Goal: Information Seeking & Learning: Learn about a topic

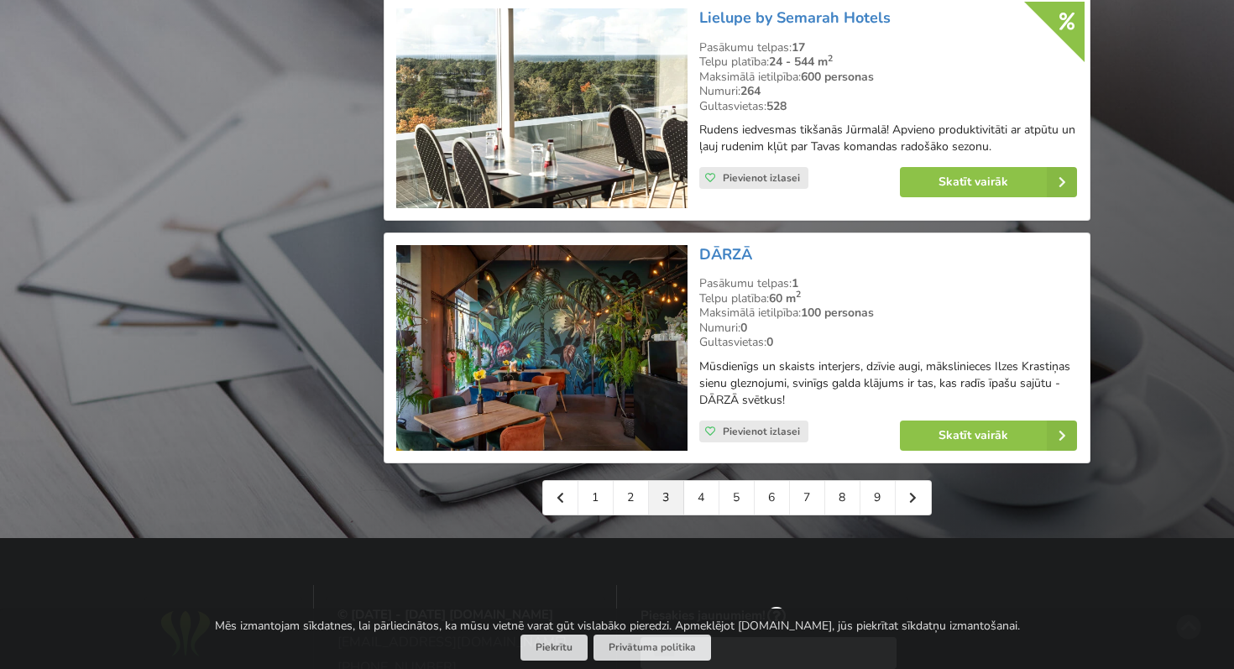
scroll to position [3702, 0]
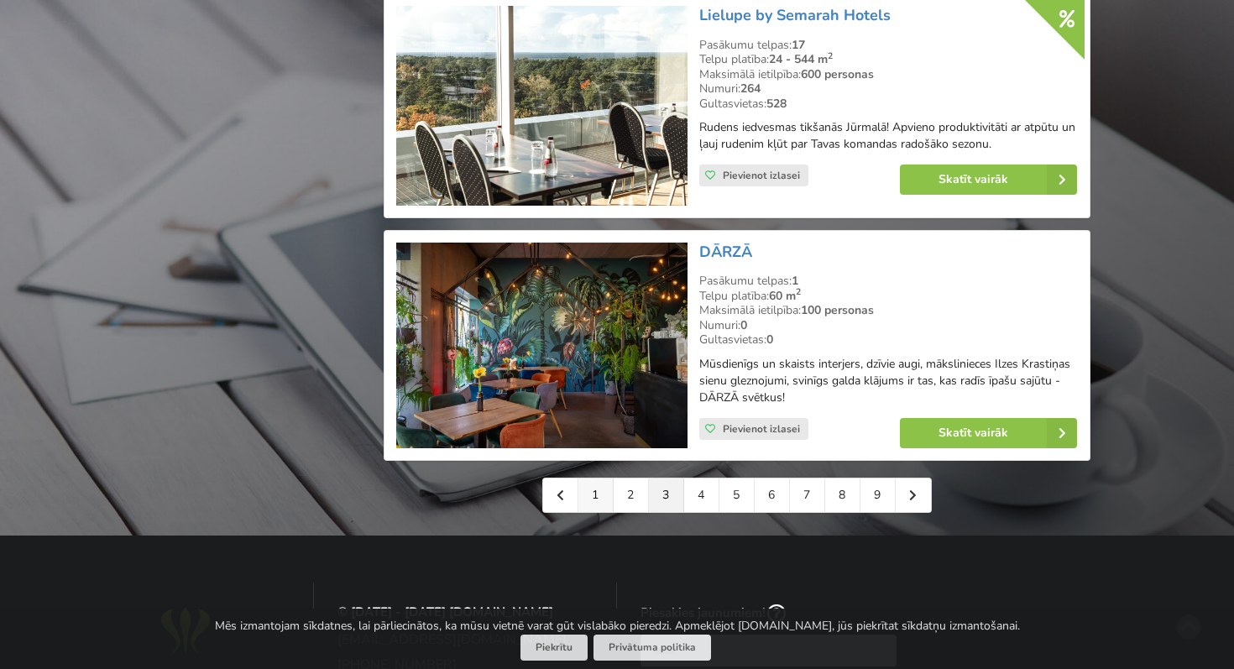
click at [602, 478] on link "1" at bounding box center [595, 495] width 35 height 34
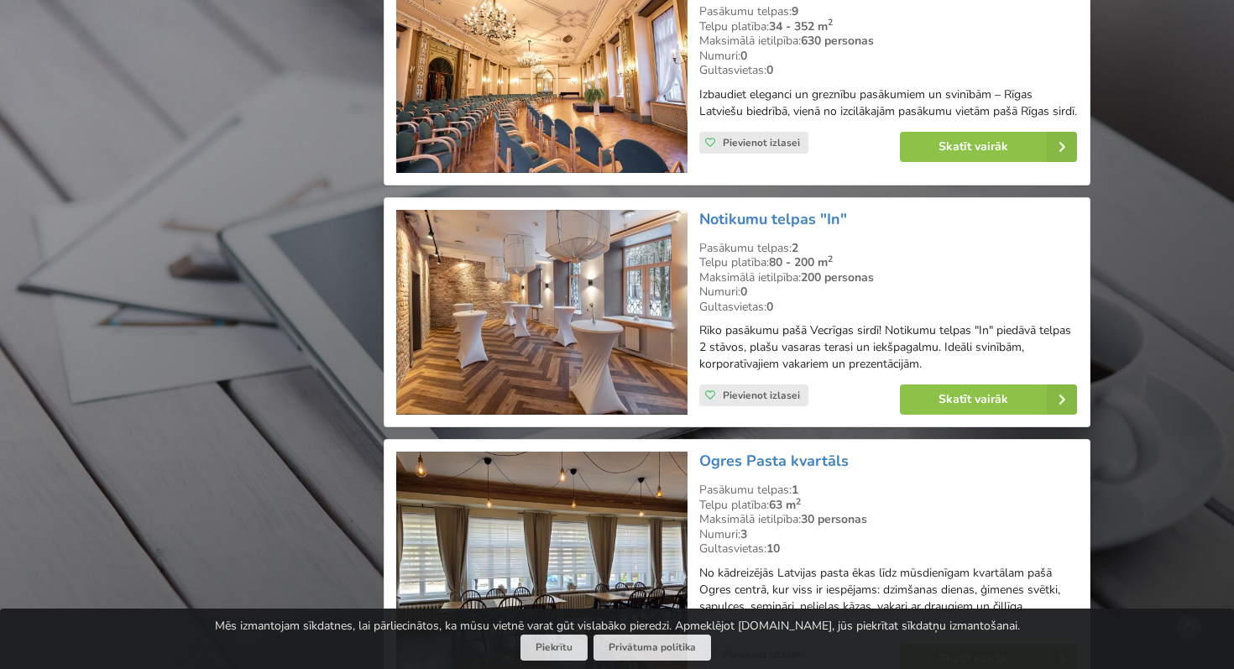
scroll to position [1828, 0]
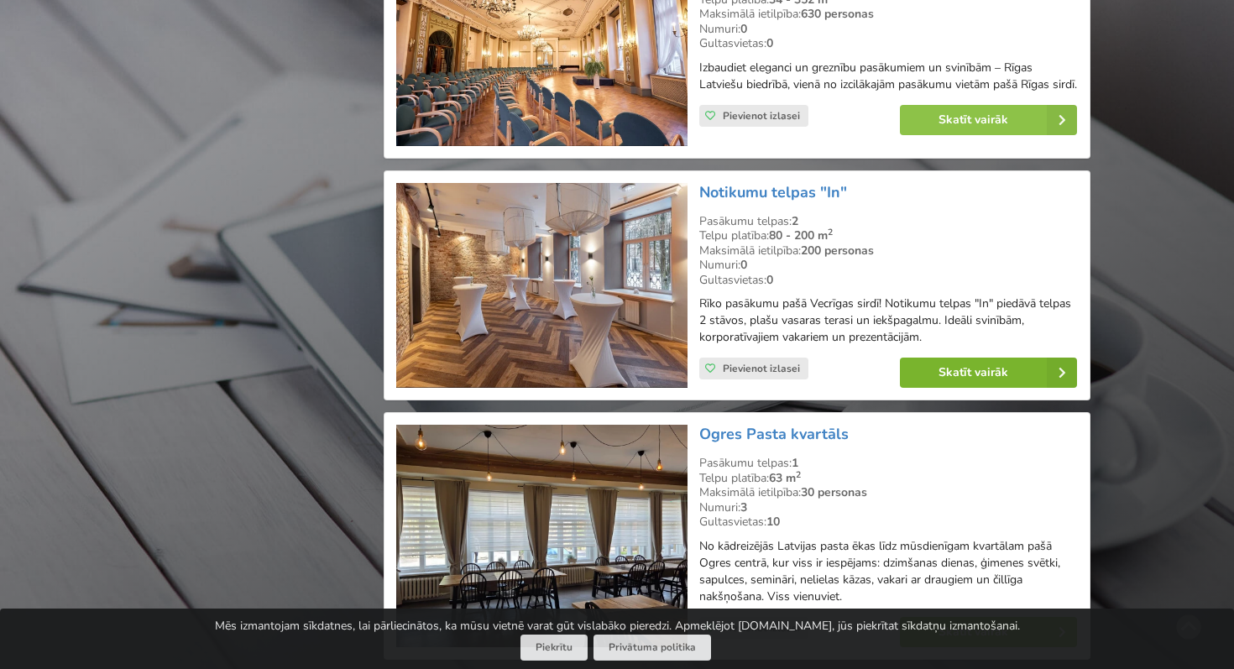
click at [943, 371] on link "Skatīt vairāk" at bounding box center [988, 373] width 177 height 30
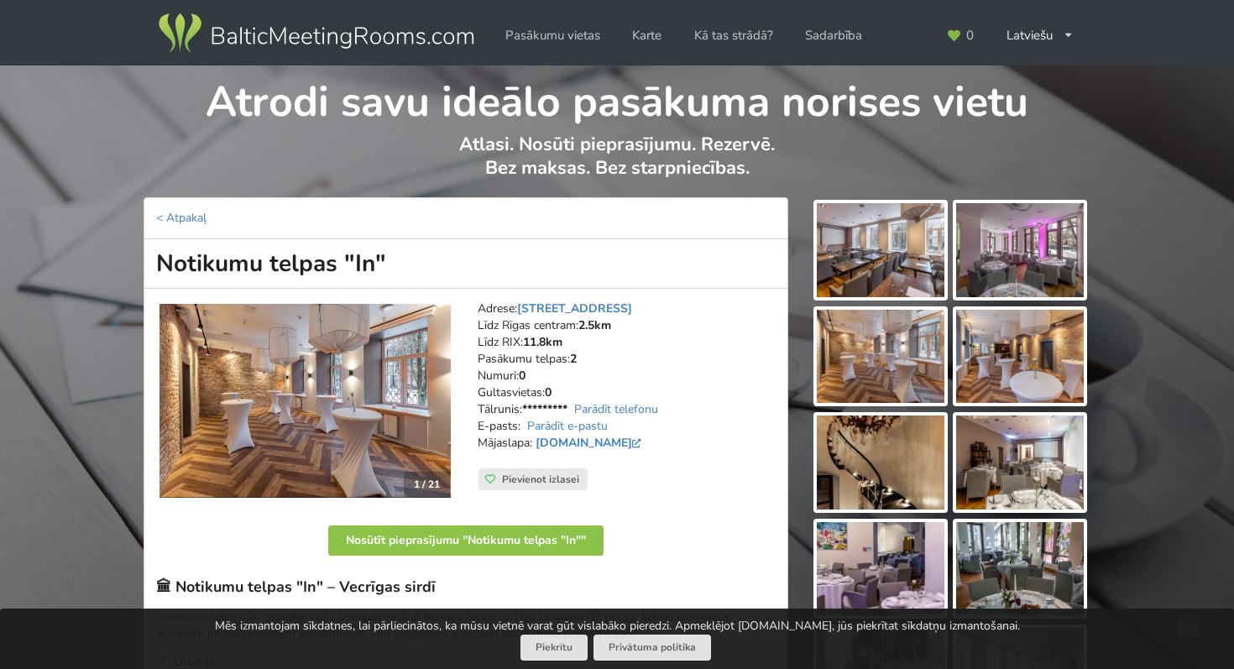
click at [885, 256] on img at bounding box center [881, 250] width 128 height 94
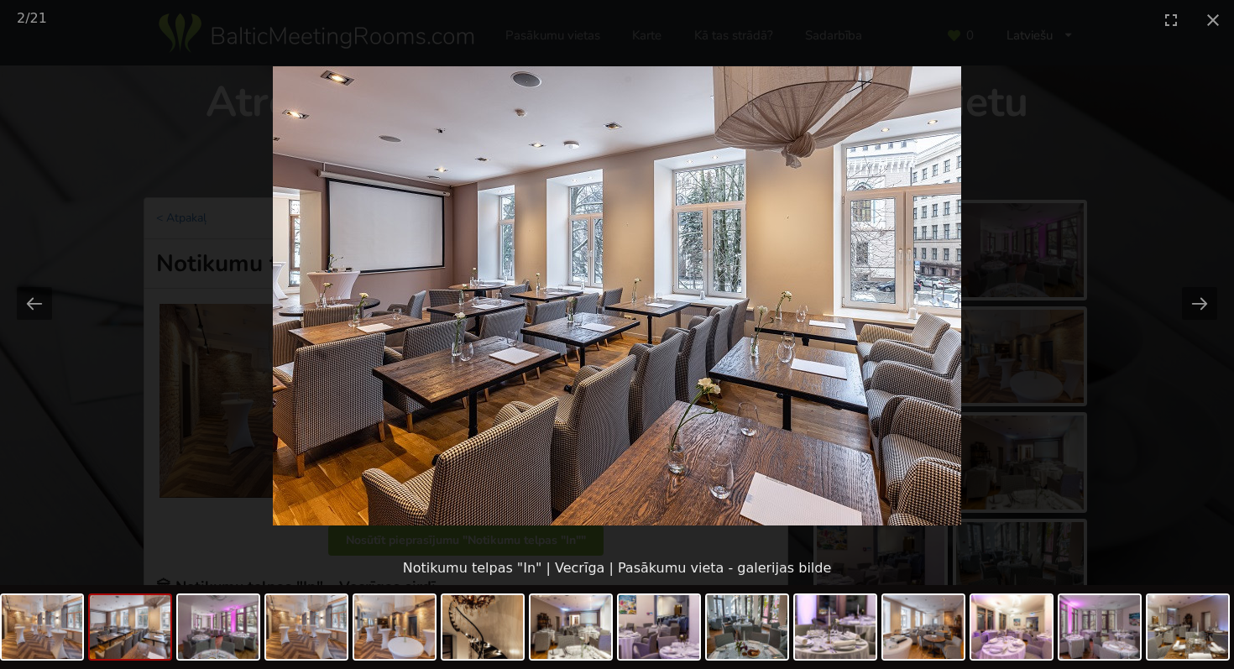
click at [705, 303] on img at bounding box center [617, 295] width 688 height 459
click at [1072, 220] on picture at bounding box center [617, 295] width 1234 height 512
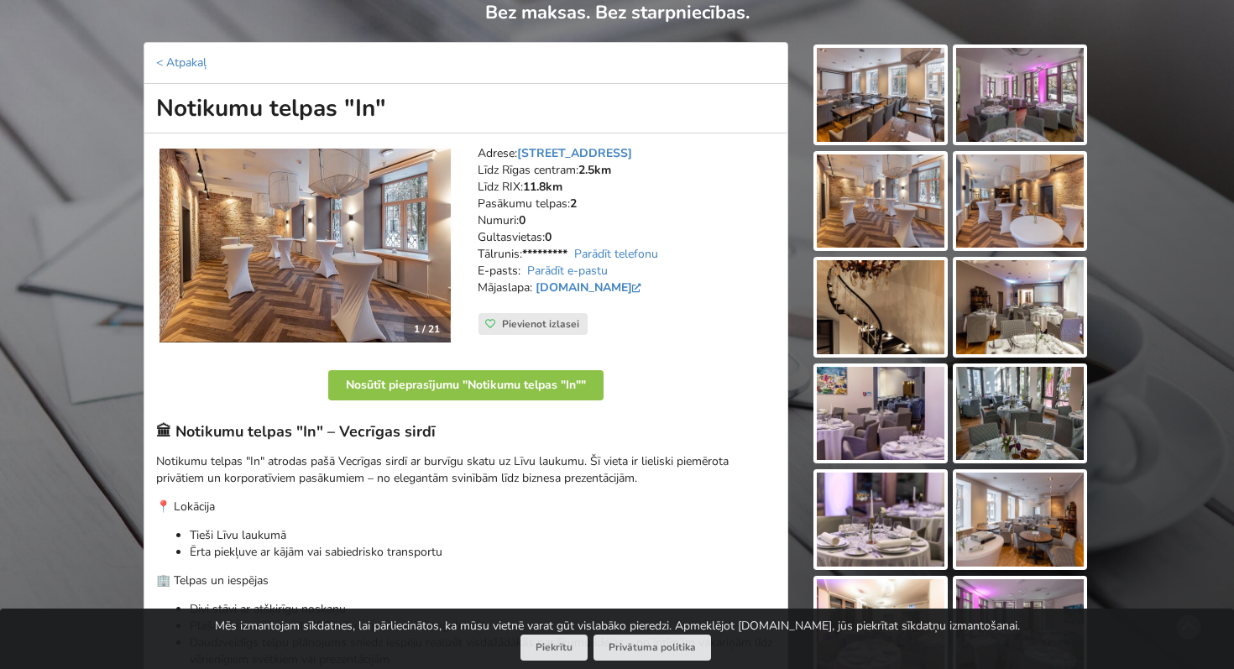
scroll to position [239, 0]
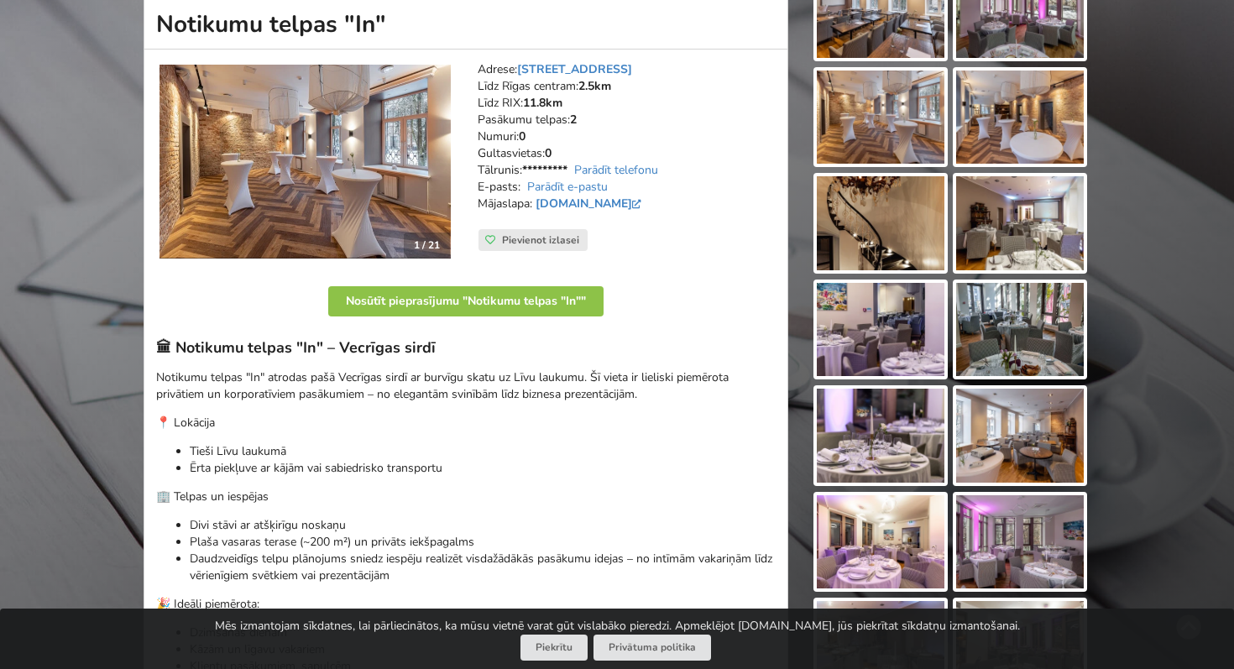
click at [904, 451] on img at bounding box center [881, 436] width 128 height 94
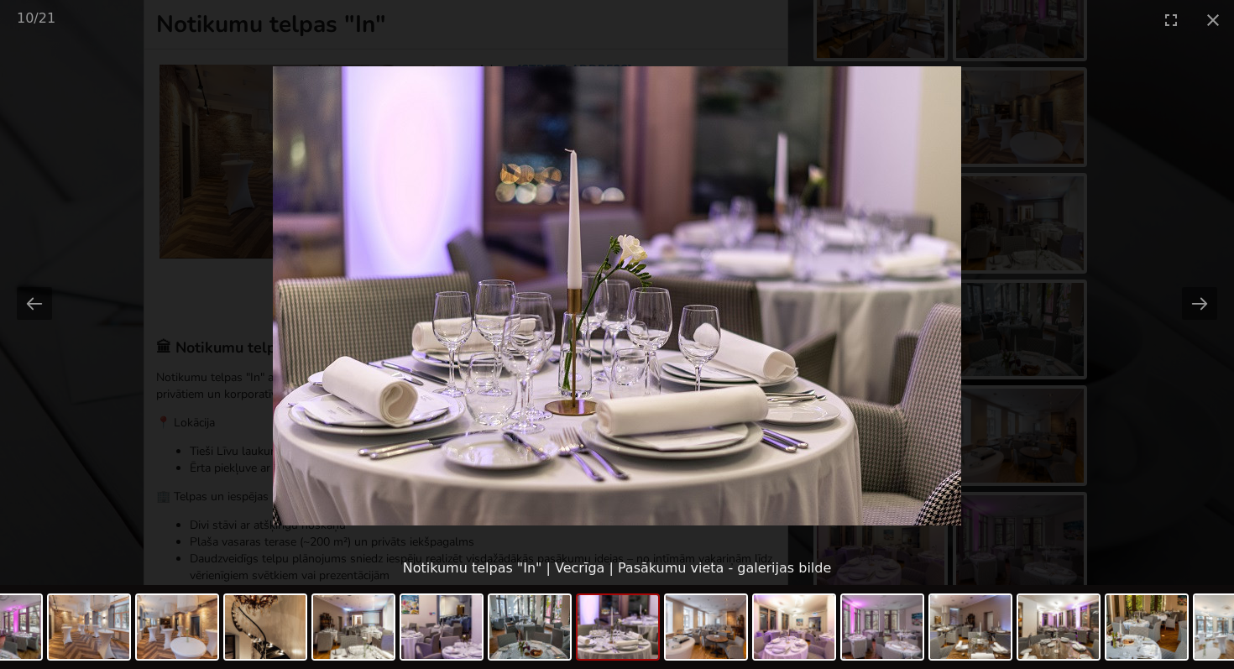
click at [672, 330] on img at bounding box center [617, 295] width 688 height 459
click at [1126, 189] on picture at bounding box center [617, 295] width 1234 height 512
click at [1164, 195] on picture at bounding box center [617, 295] width 1234 height 512
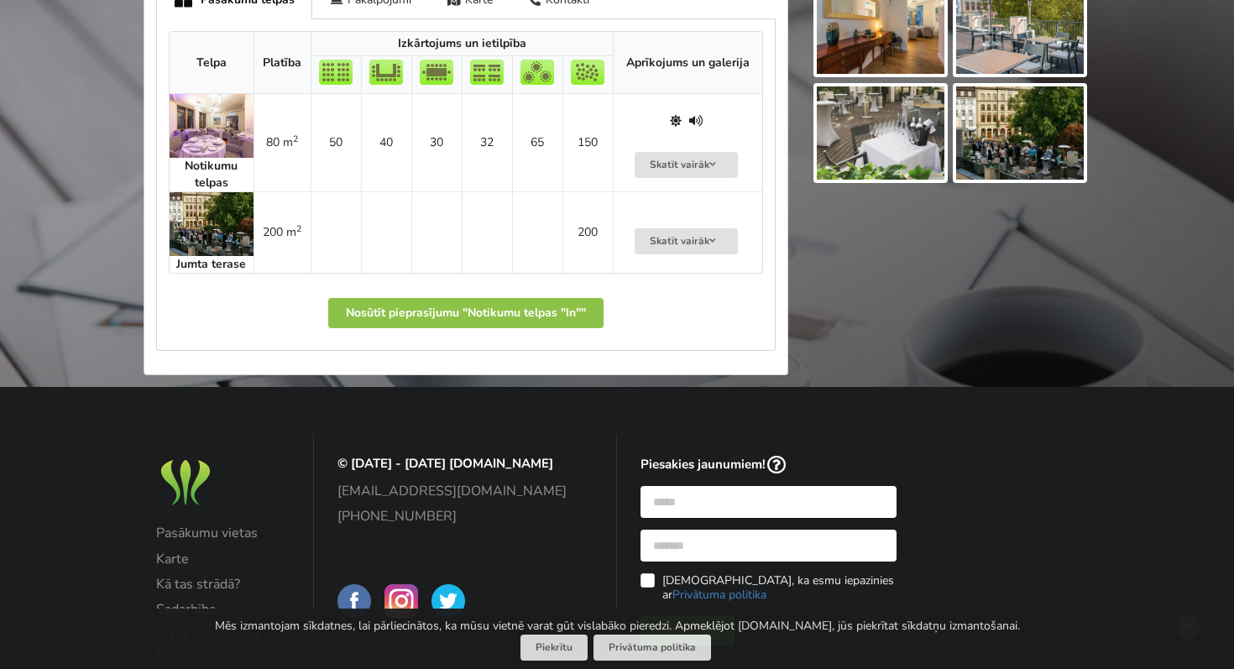
scroll to position [1073, 0]
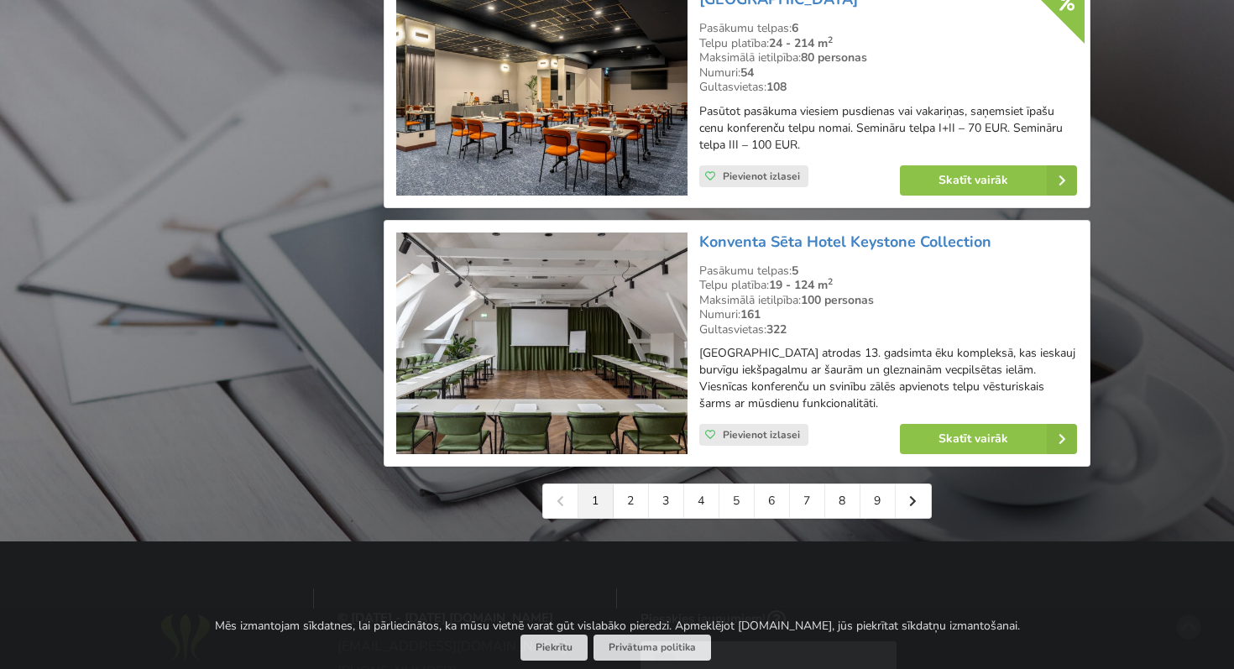
scroll to position [3752, 0]
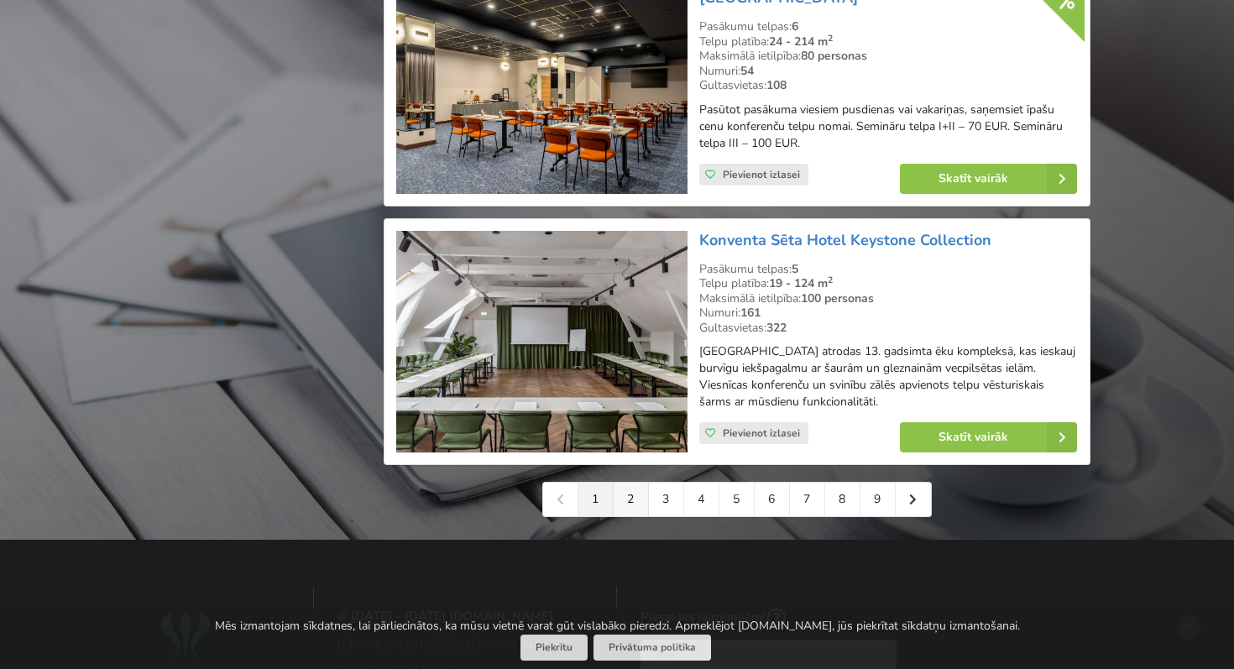
click at [628, 506] on link "2" at bounding box center [631, 500] width 35 height 34
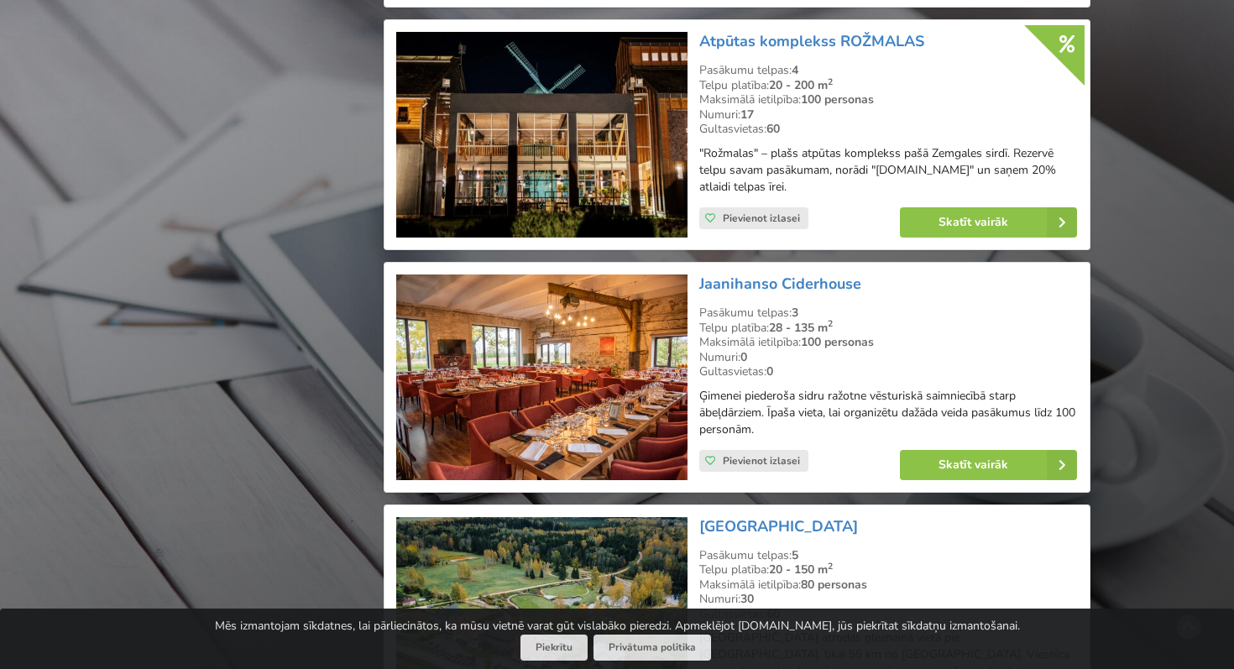
scroll to position [3749, 0]
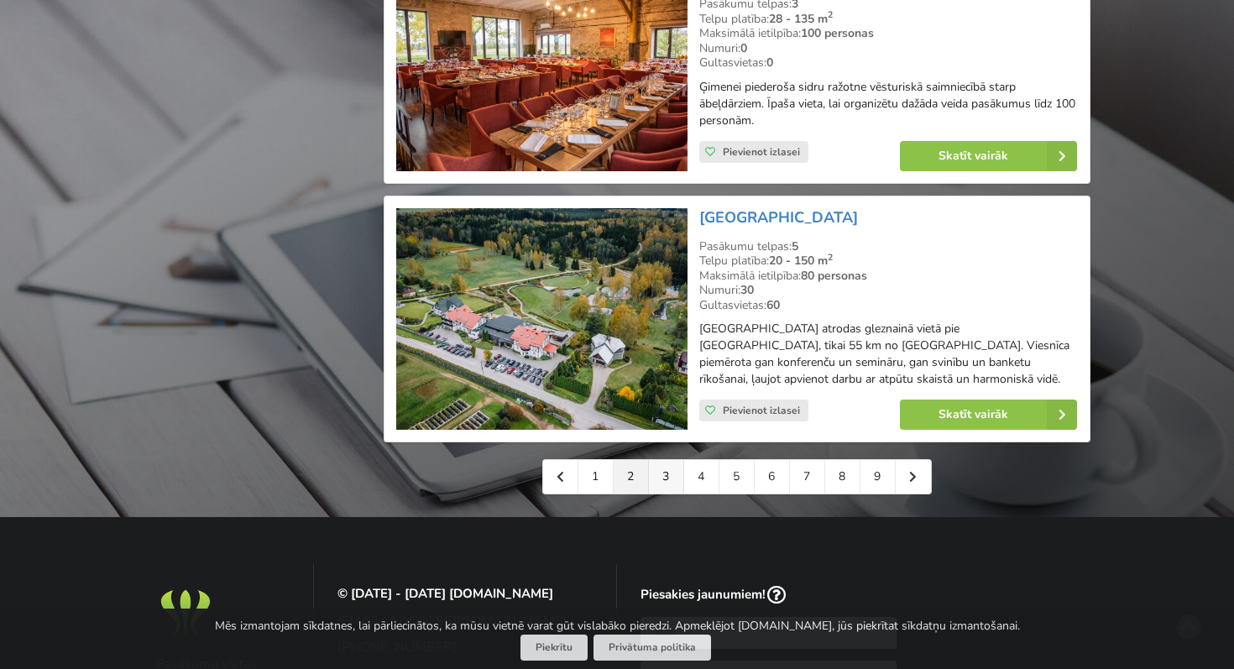
click at [661, 460] on link "3" at bounding box center [666, 477] width 35 height 34
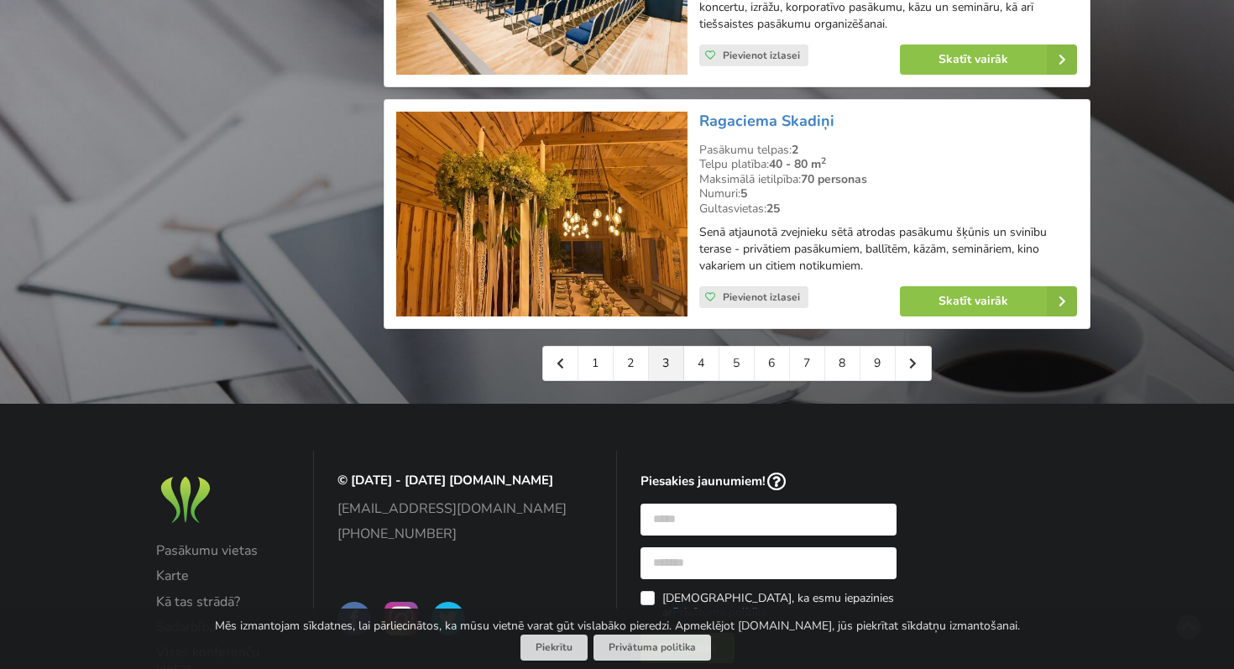
scroll to position [3864, 0]
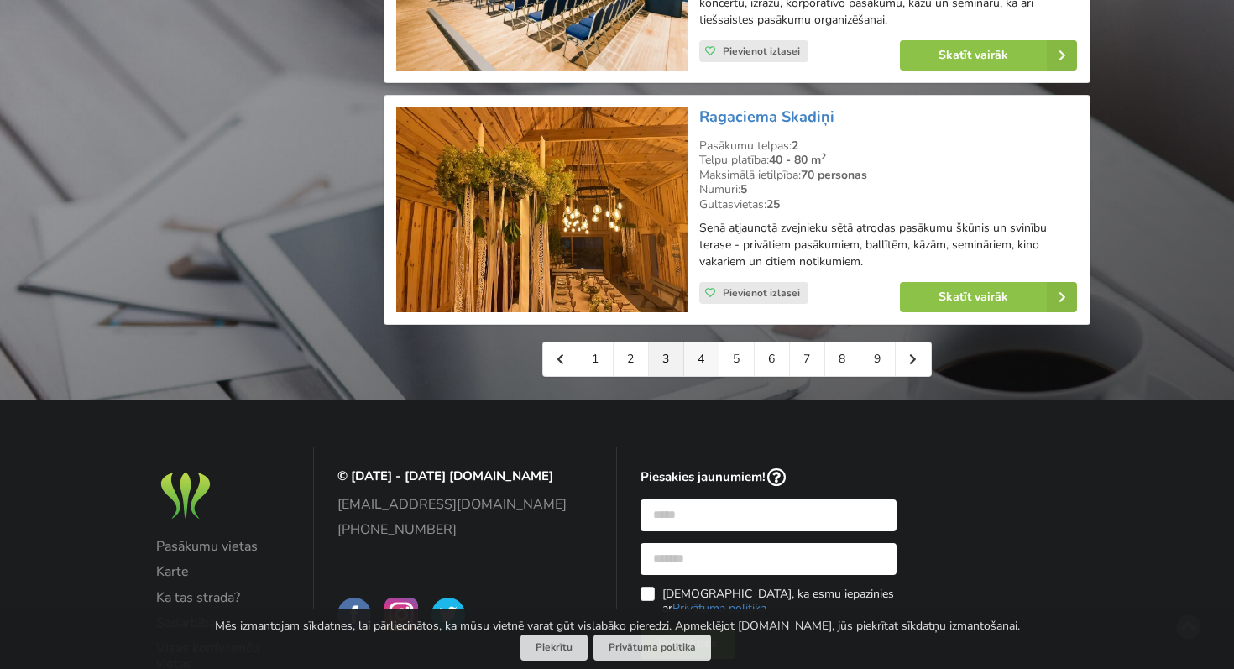
click at [701, 346] on link "4" at bounding box center [701, 359] width 35 height 34
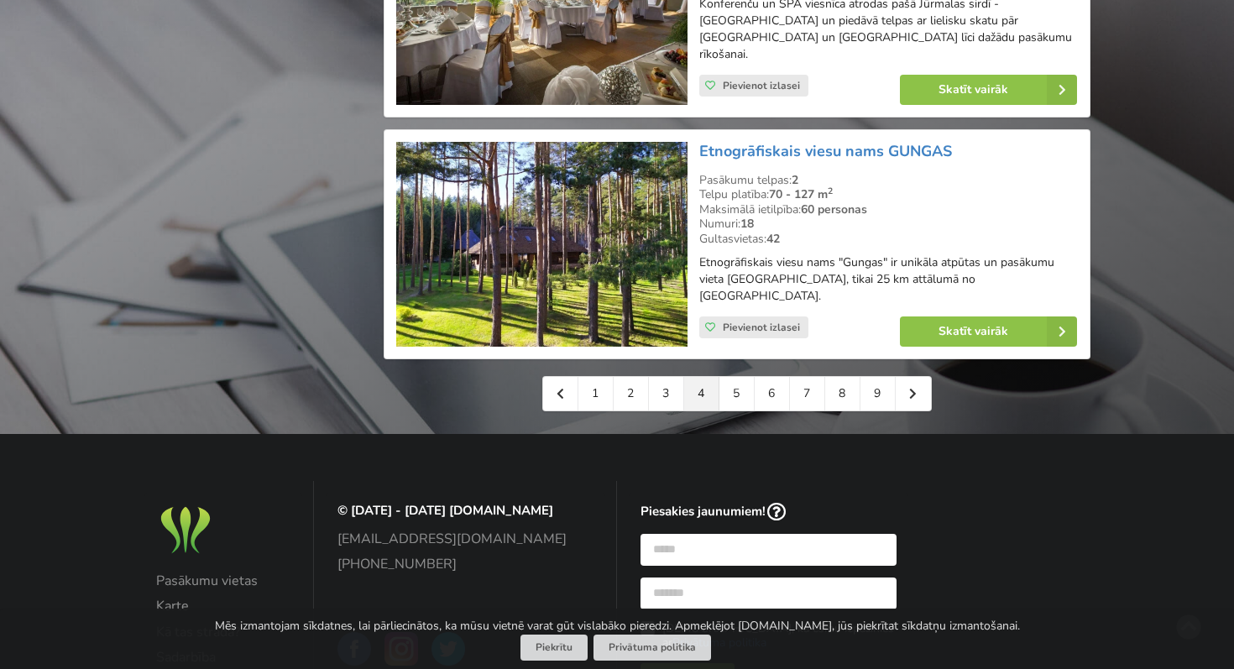
scroll to position [3842, 0]
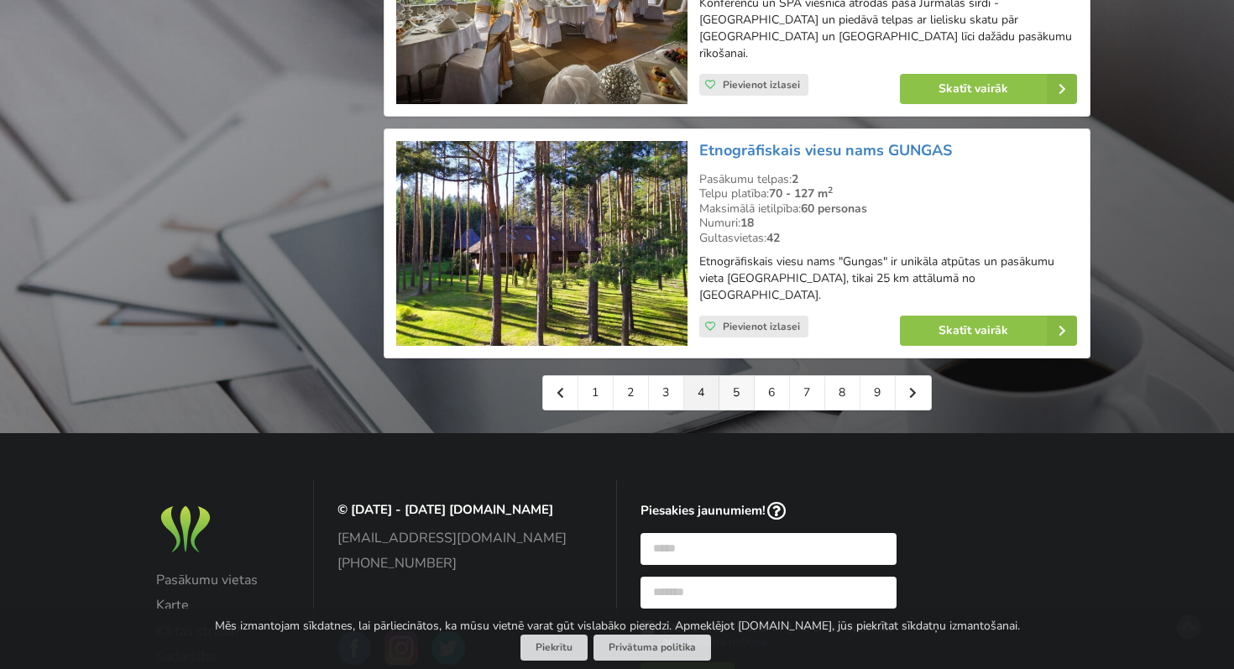
click at [725, 376] on link "5" at bounding box center [736, 393] width 35 height 34
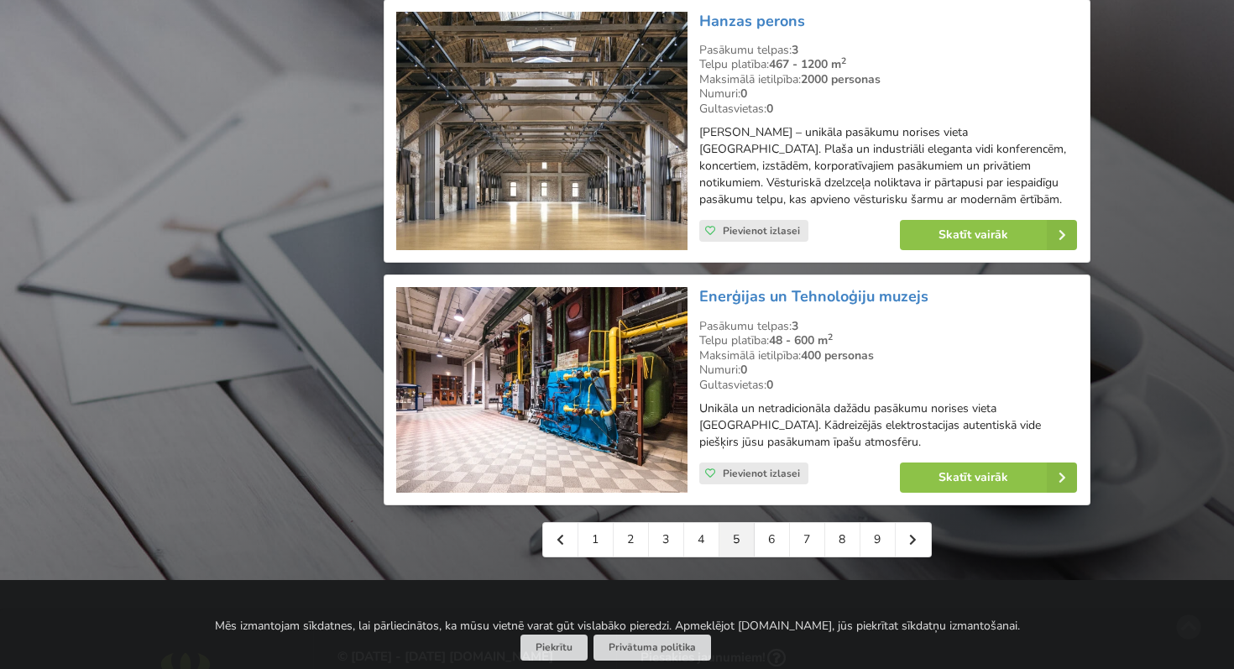
scroll to position [3711, 0]
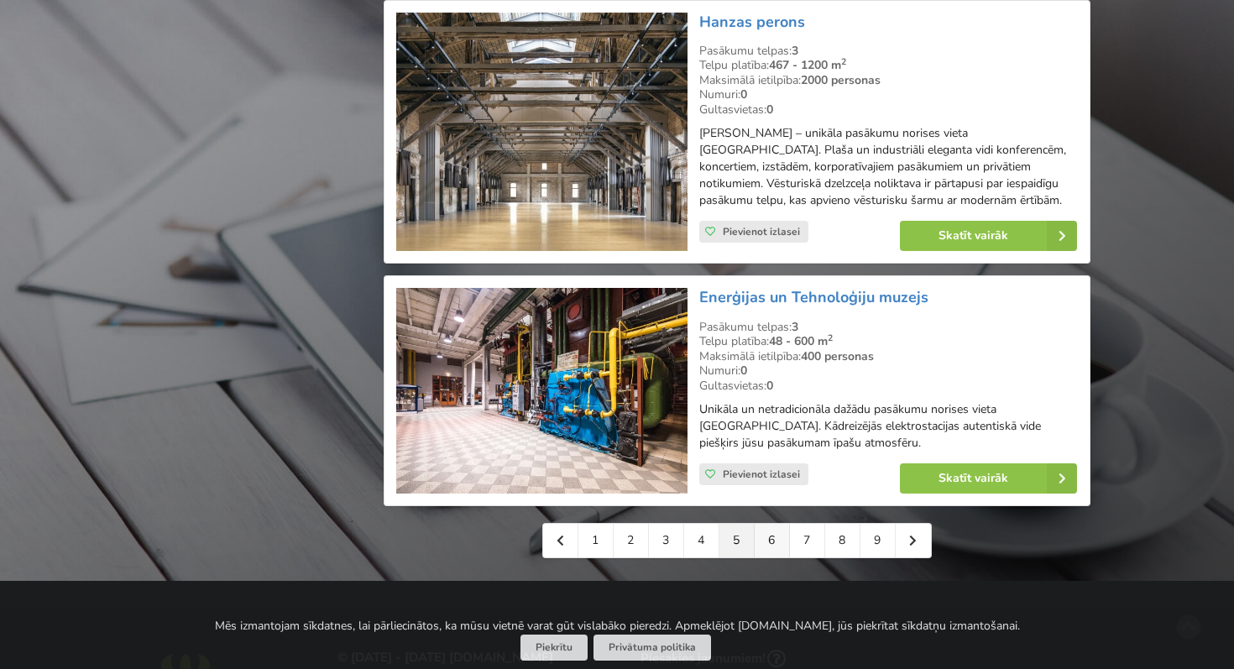
click at [767, 524] on link "6" at bounding box center [772, 541] width 35 height 34
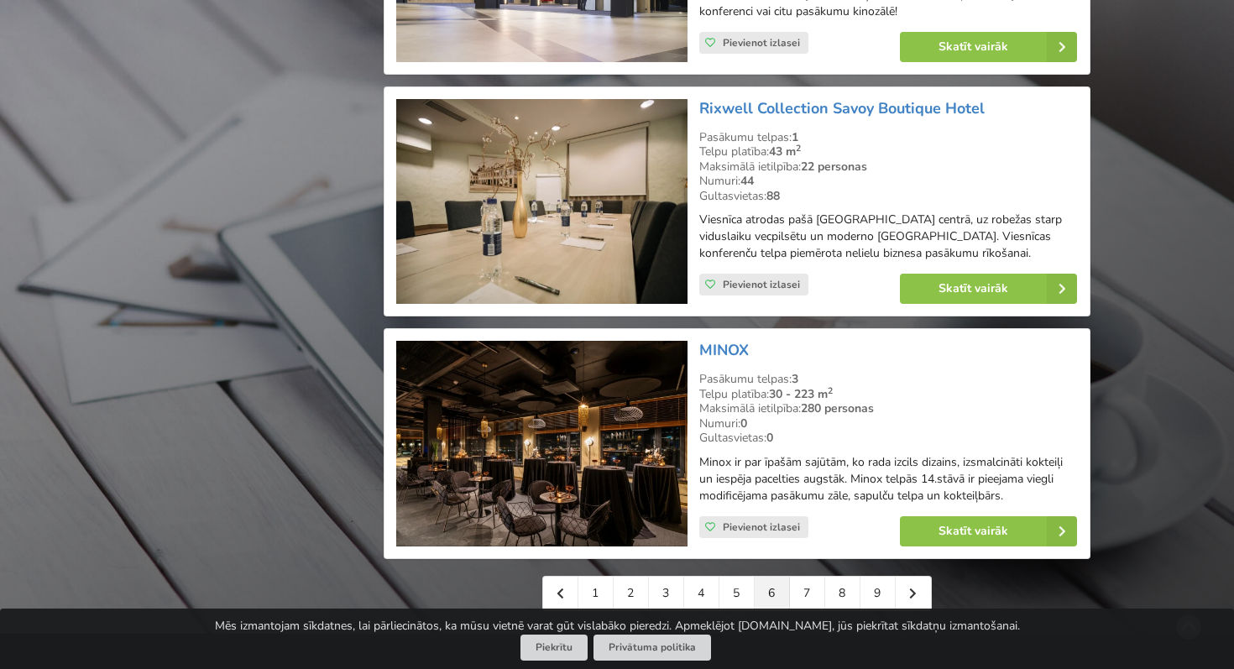
scroll to position [3777, 0]
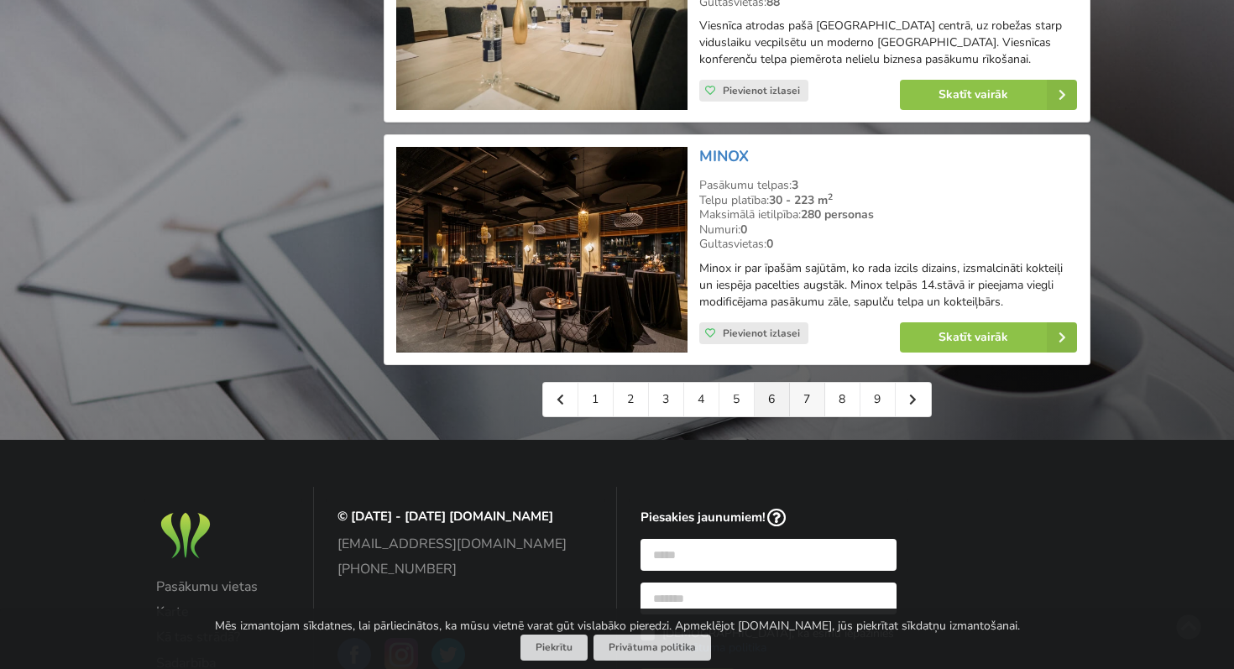
click at [803, 403] on link "7" at bounding box center [807, 400] width 35 height 34
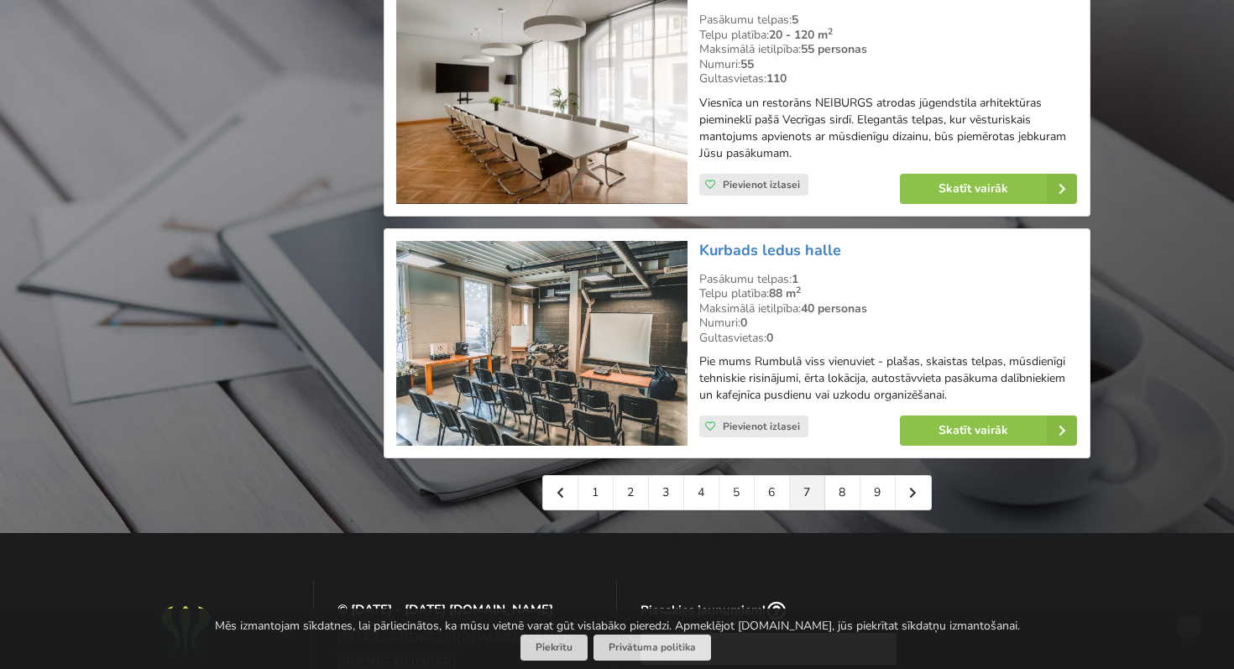
scroll to position [3906, 0]
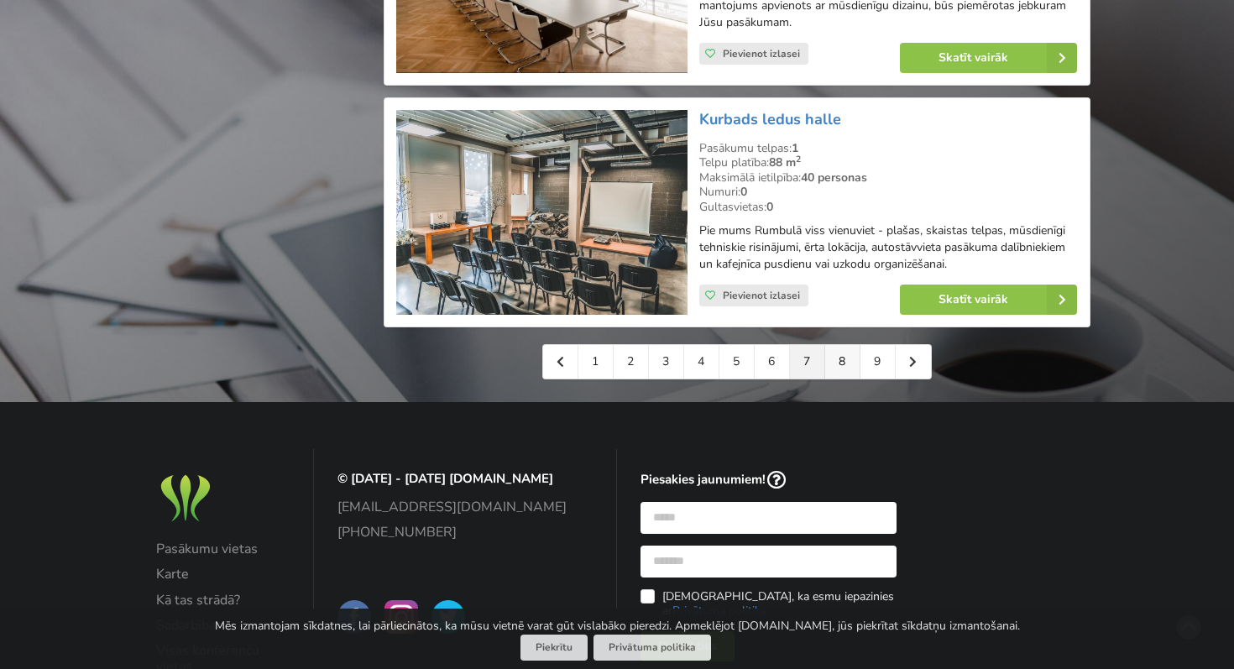
click at [830, 345] on link "8" at bounding box center [842, 362] width 35 height 34
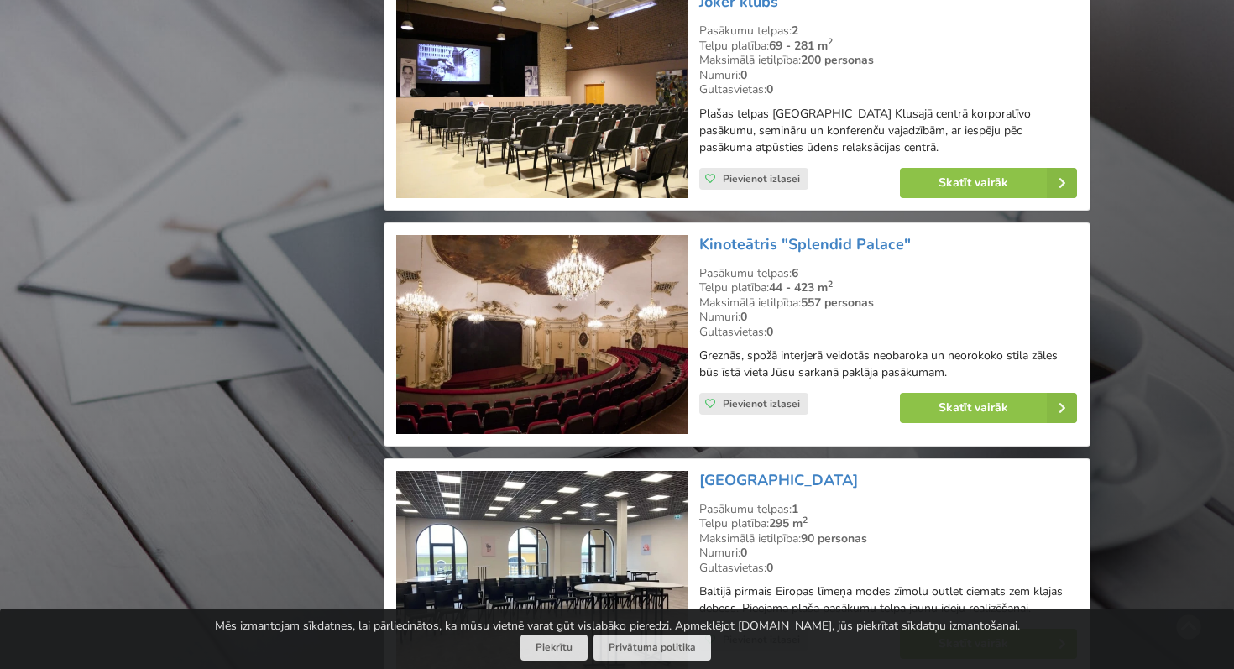
scroll to position [2244, 0]
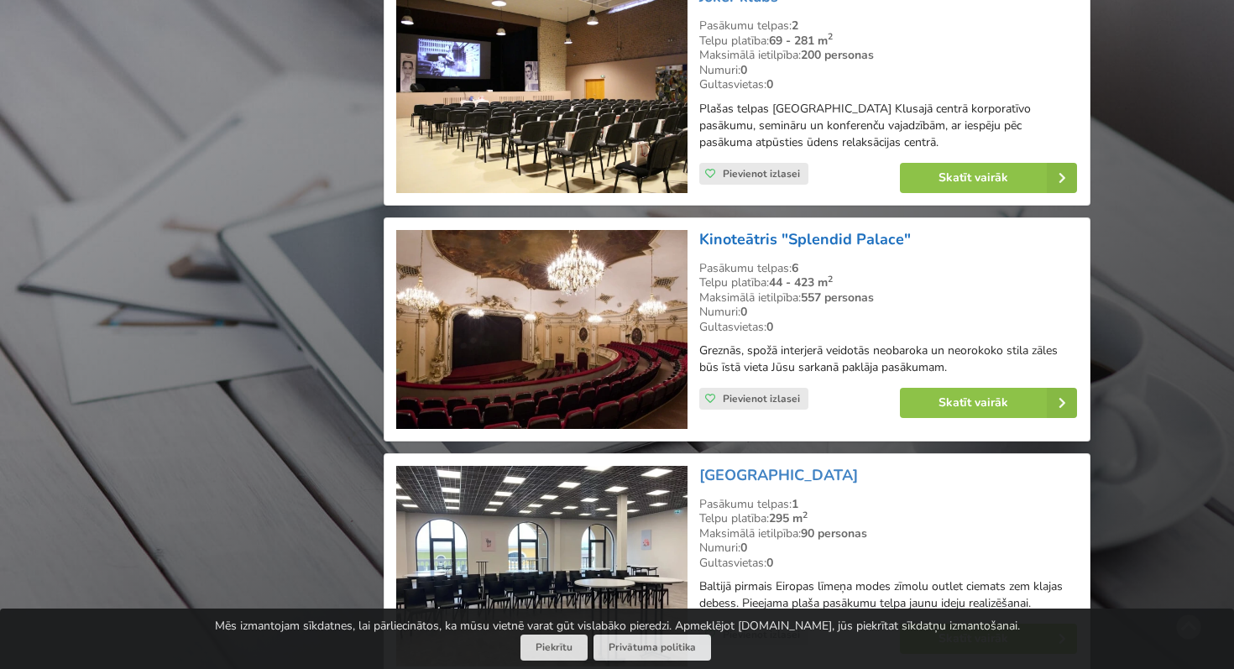
click at [826, 229] on link "Kinoteātris "Splendid Palace"" at bounding box center [805, 239] width 212 height 20
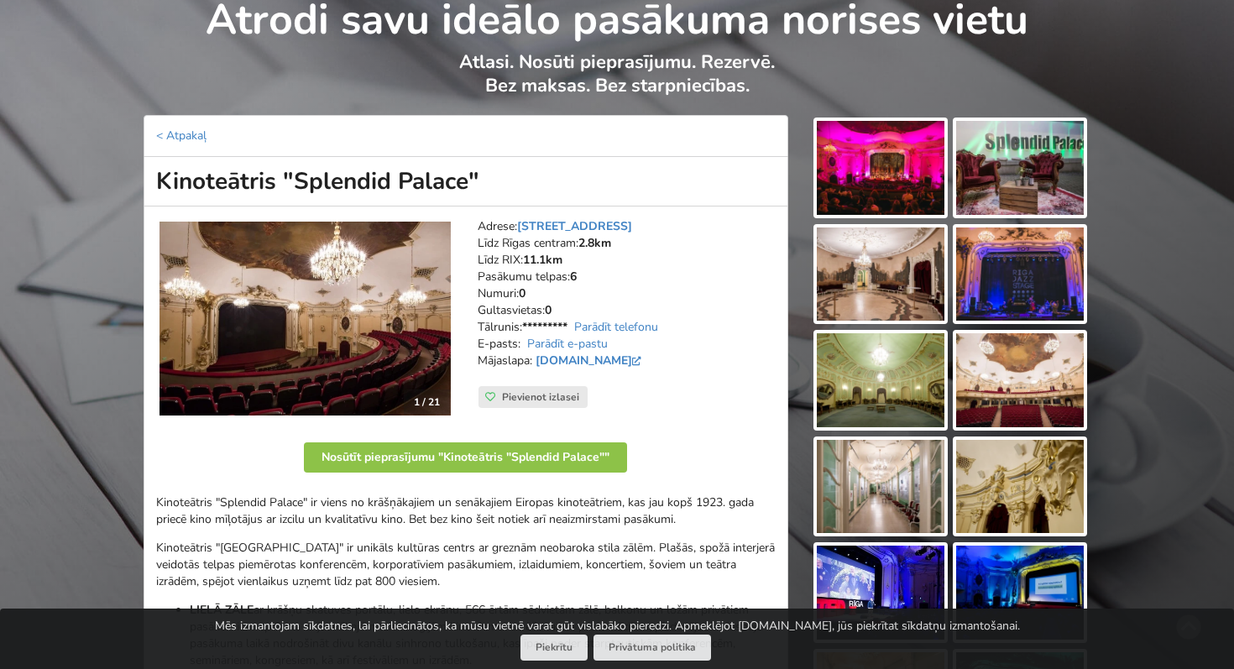
scroll to position [86, 0]
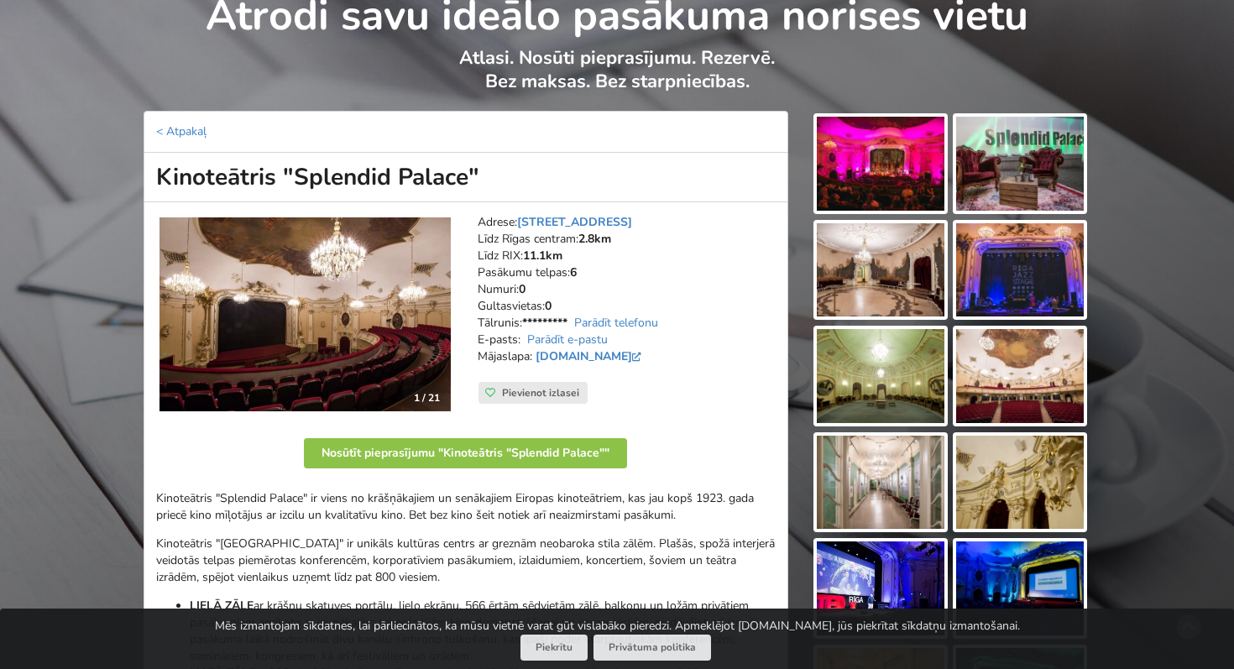
click at [1021, 171] on img at bounding box center [1020, 164] width 128 height 94
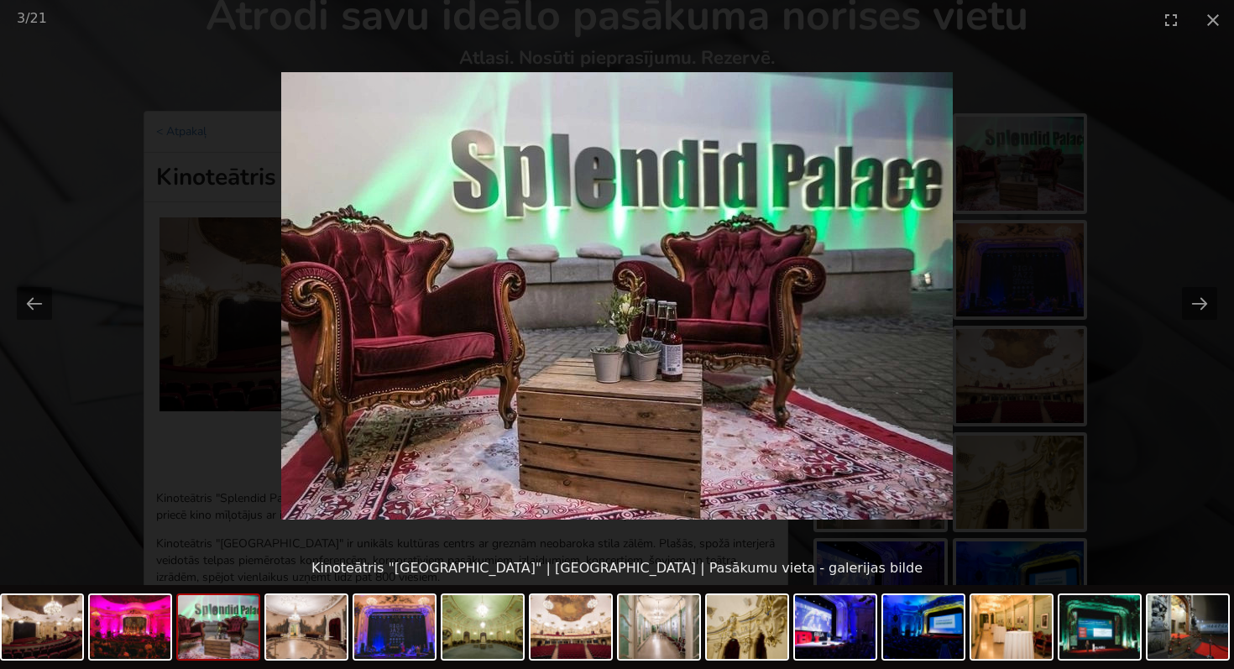
click at [1191, 129] on picture at bounding box center [617, 295] width 1234 height 512
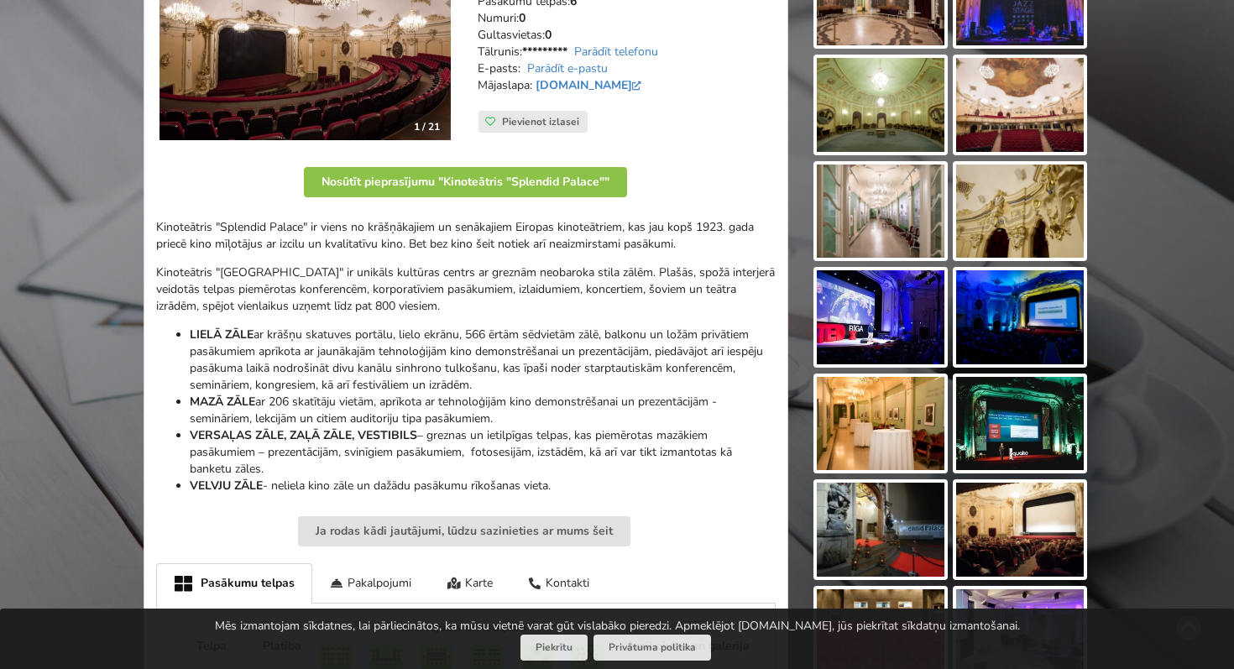
scroll to position [358, 0]
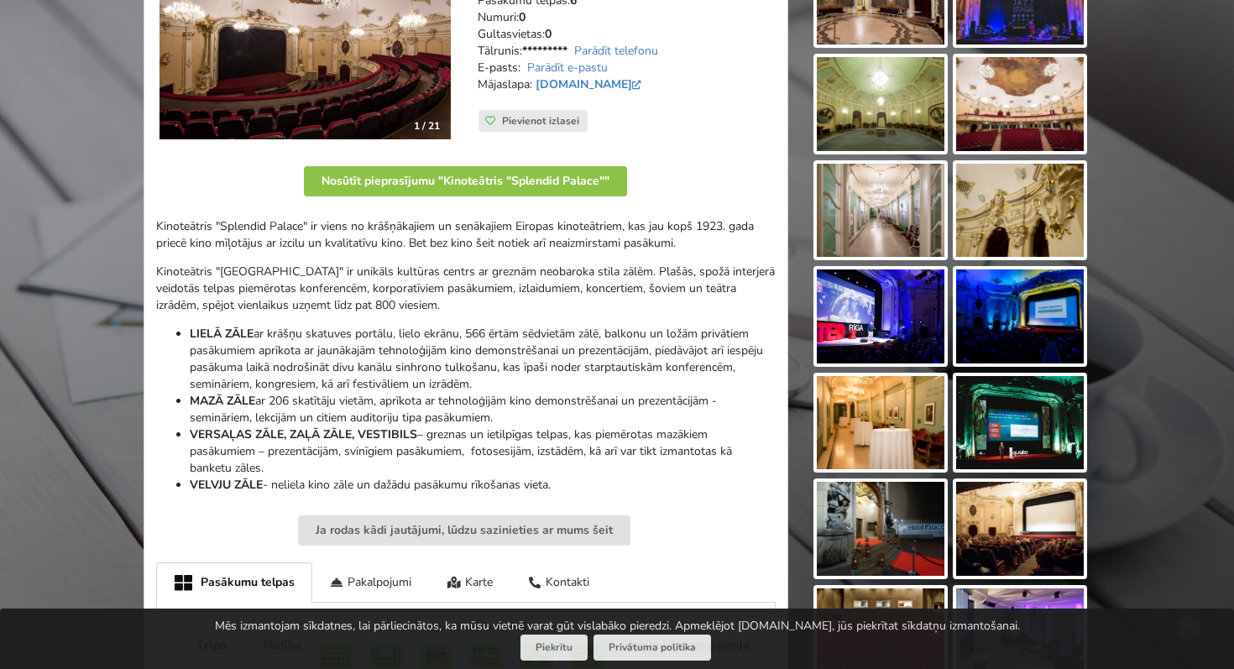
click at [910, 436] on img at bounding box center [881, 423] width 128 height 94
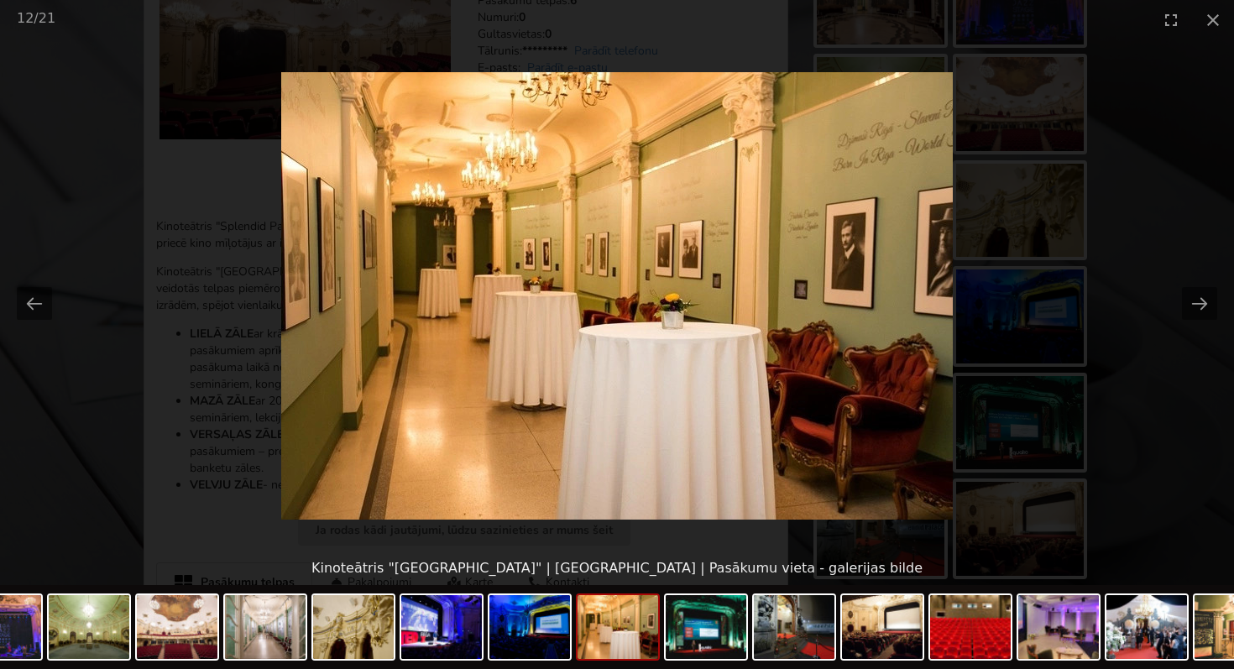
click at [1139, 232] on picture at bounding box center [617, 295] width 1234 height 512
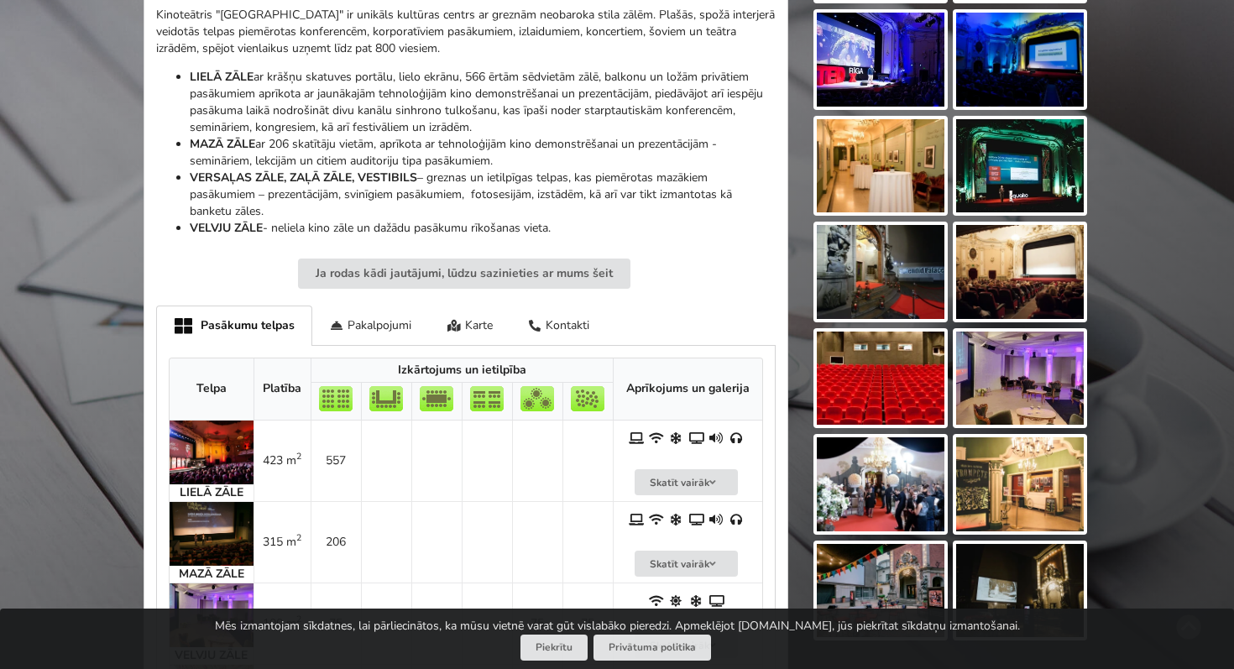
scroll to position [617, 0]
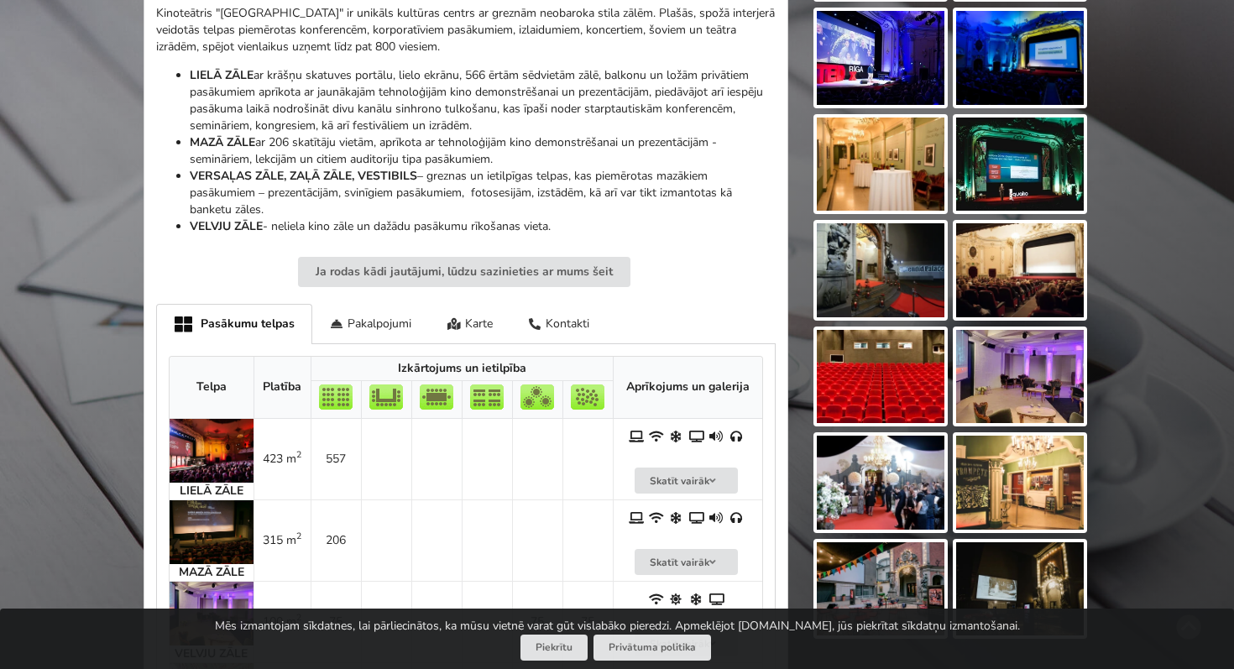
click at [1028, 391] on img at bounding box center [1020, 377] width 128 height 94
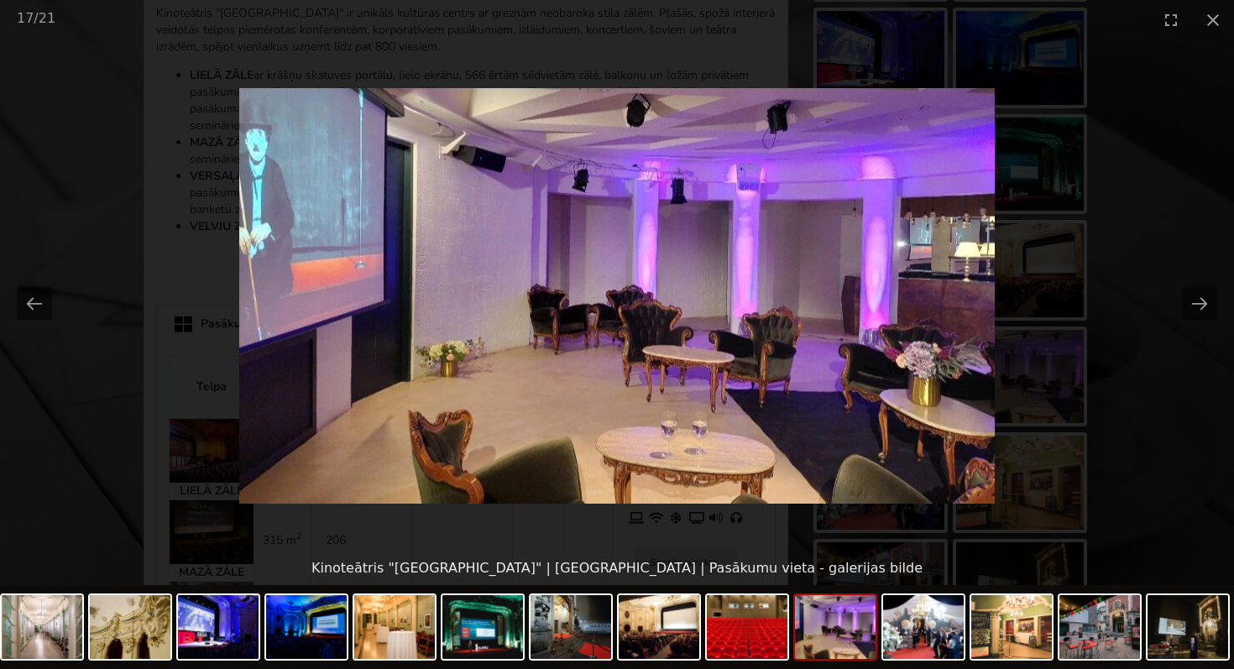
click at [1149, 259] on picture at bounding box center [617, 295] width 1234 height 512
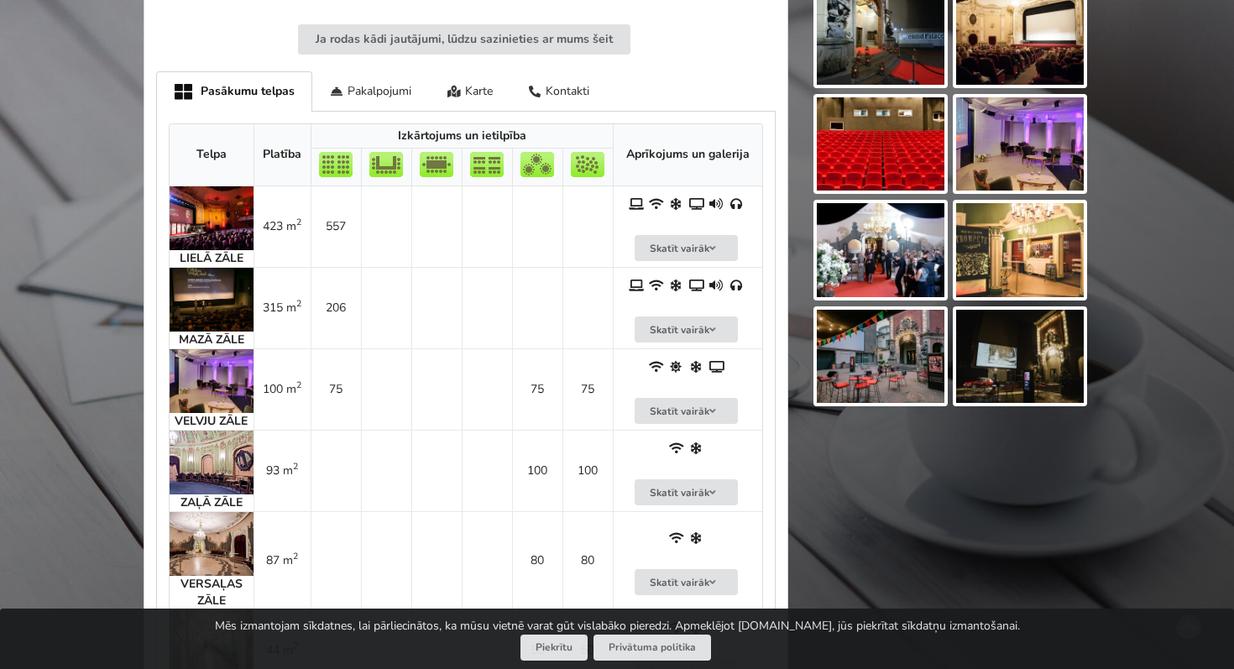
scroll to position [851, 0]
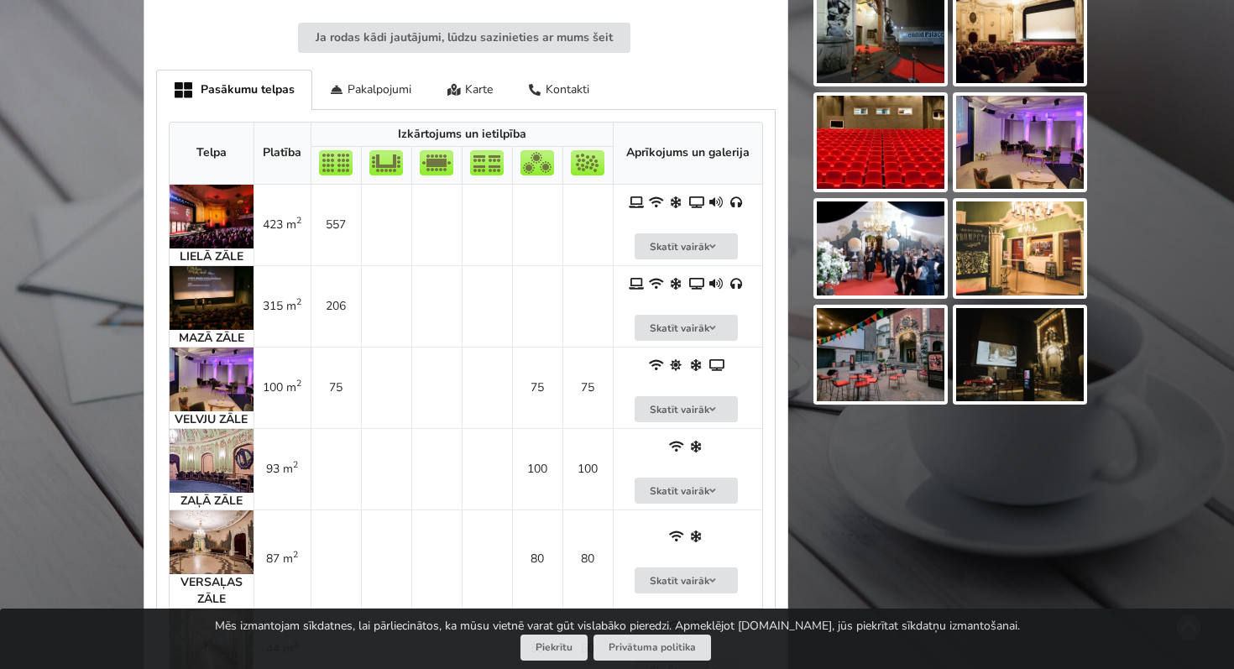
click at [885, 263] on img at bounding box center [881, 248] width 128 height 94
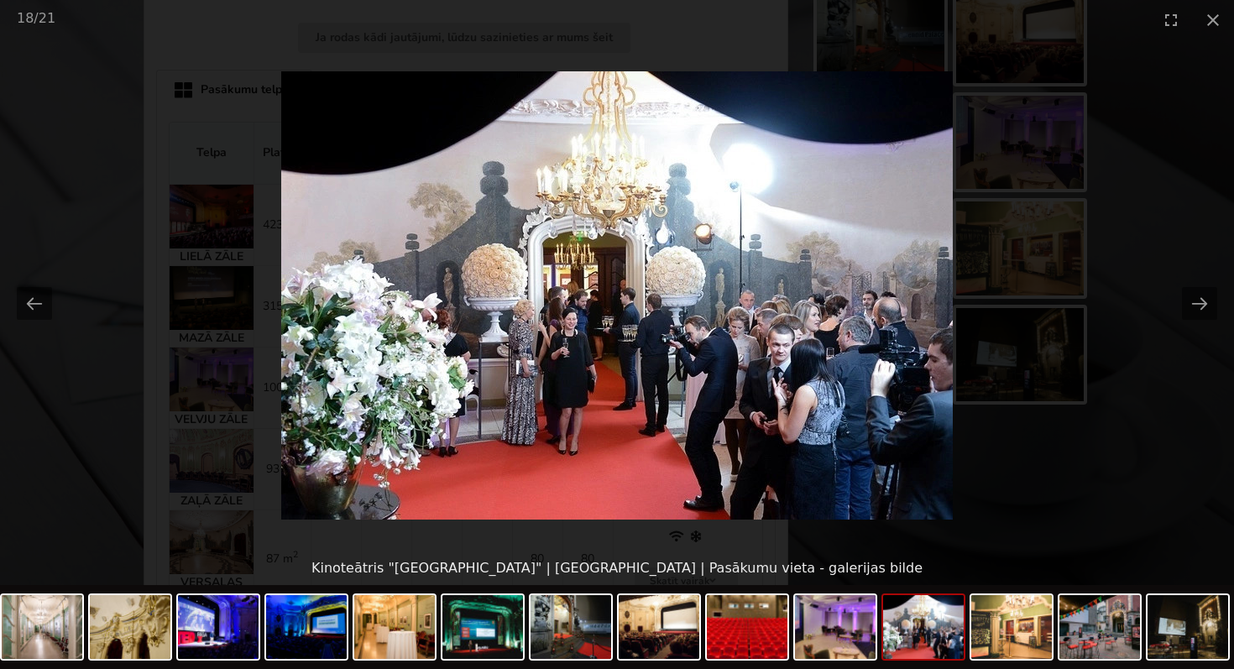
click at [1118, 274] on picture at bounding box center [617, 295] width 1234 height 512
click at [1149, 173] on picture at bounding box center [617, 295] width 1234 height 512
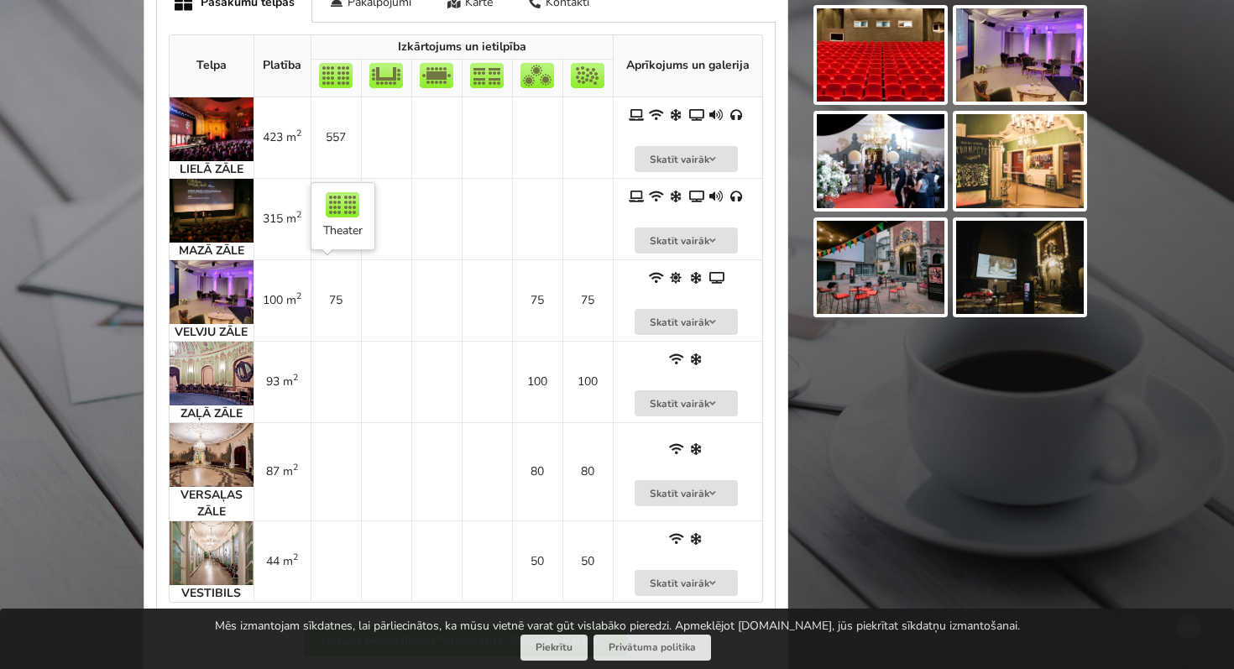
scroll to position [938, 0]
click at [217, 465] on img at bounding box center [212, 456] width 84 height 64
click at [212, 293] on img at bounding box center [212, 293] width 84 height 64
click at [697, 321] on button "Skatīt vairāk" at bounding box center [687, 323] width 104 height 26
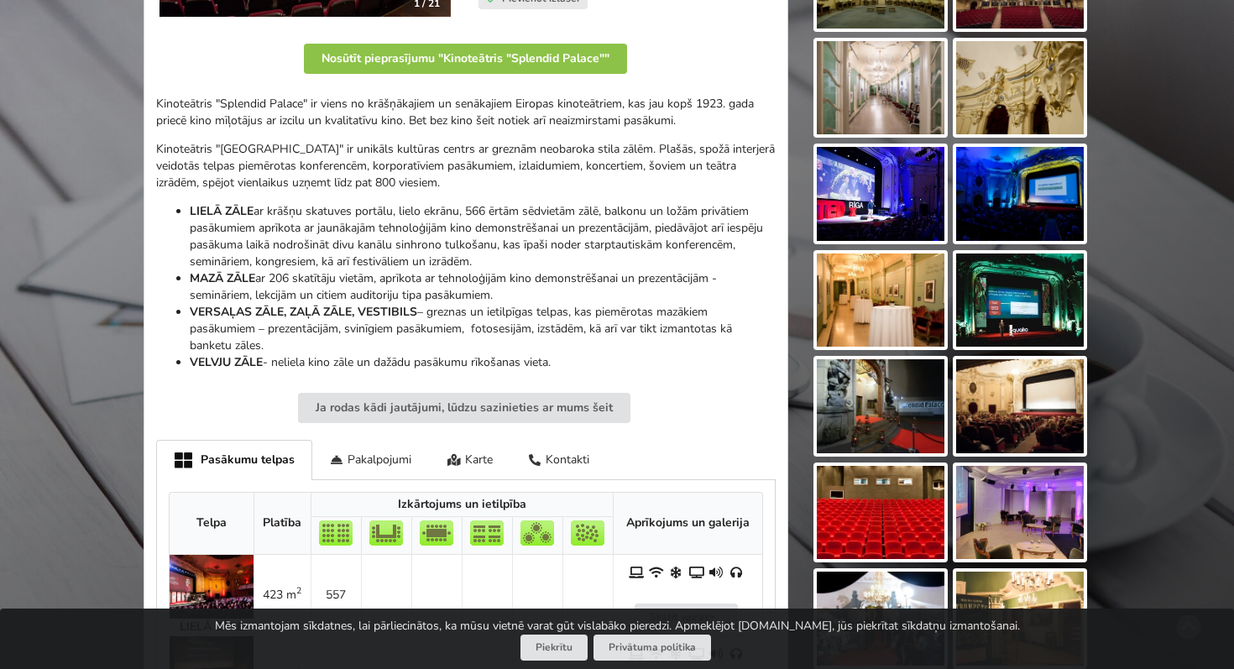
scroll to position [0, 0]
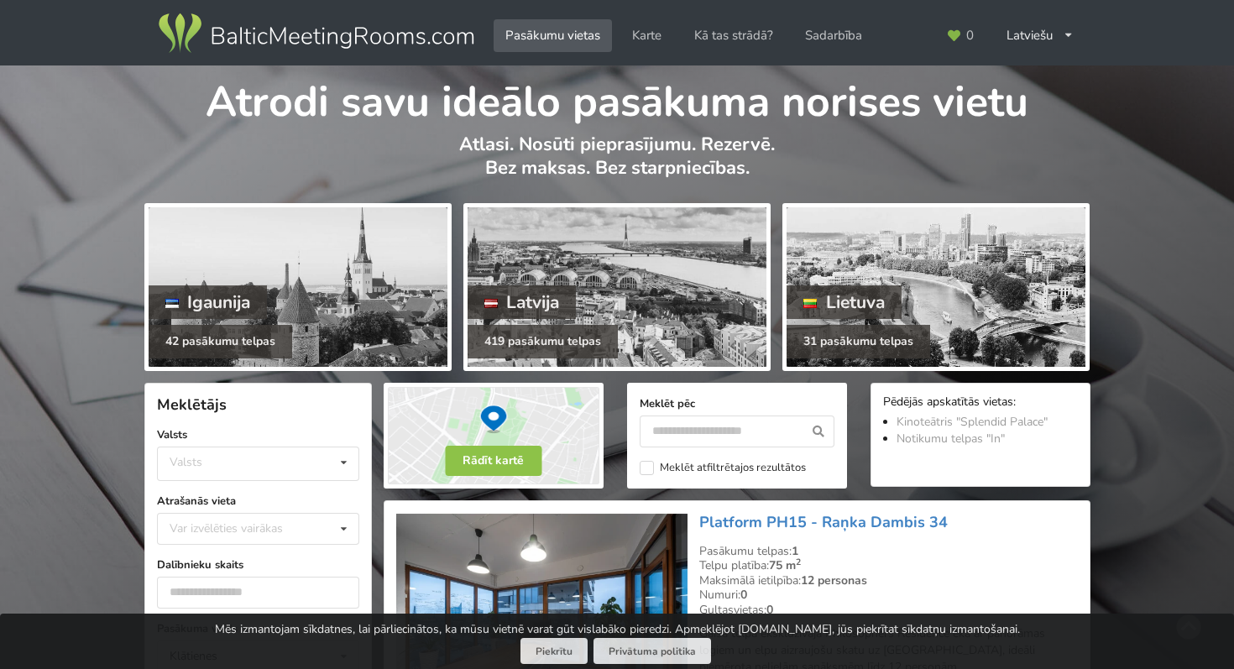
scroll to position [2244, 0]
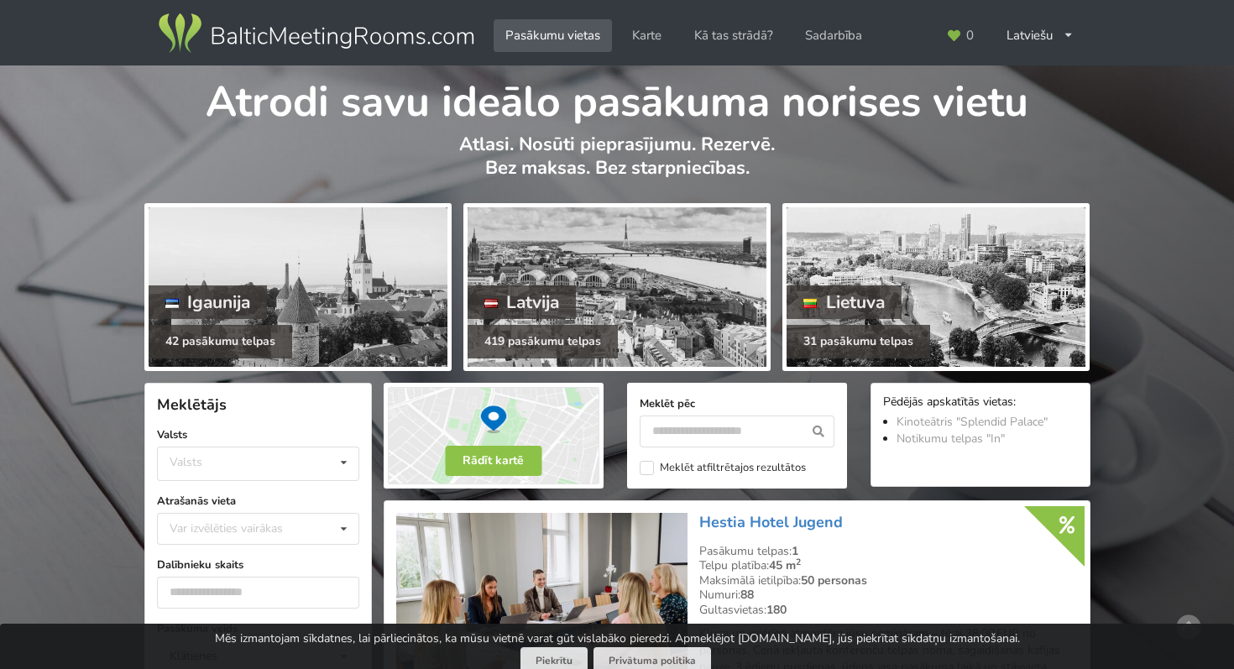
scroll to position [3906, 0]
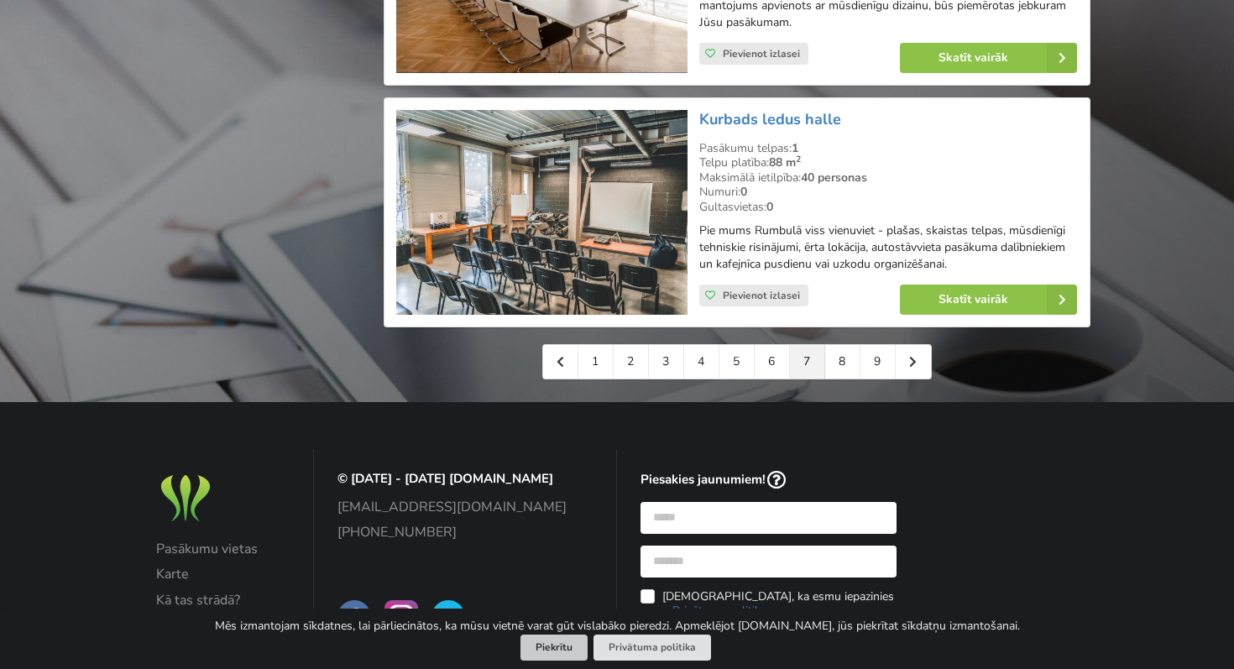
click at [561, 649] on button "Piekrītu" at bounding box center [553, 648] width 67 height 26
